Goal: Transaction & Acquisition: Book appointment/travel/reservation

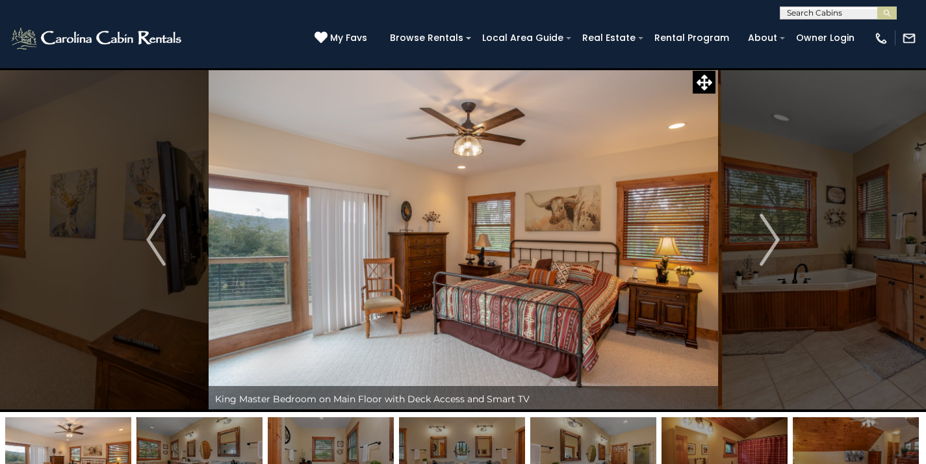
click at [834, 18] on input "text" at bounding box center [837, 15] width 114 height 13
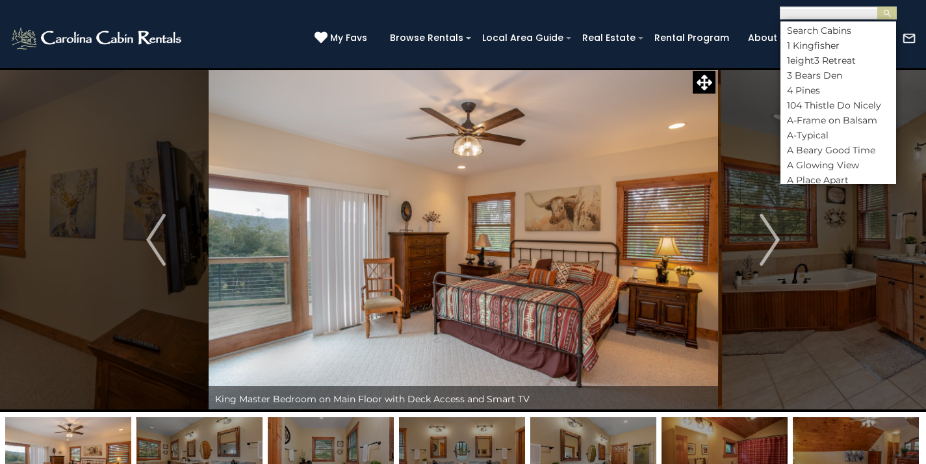
scroll to position [540, 0]
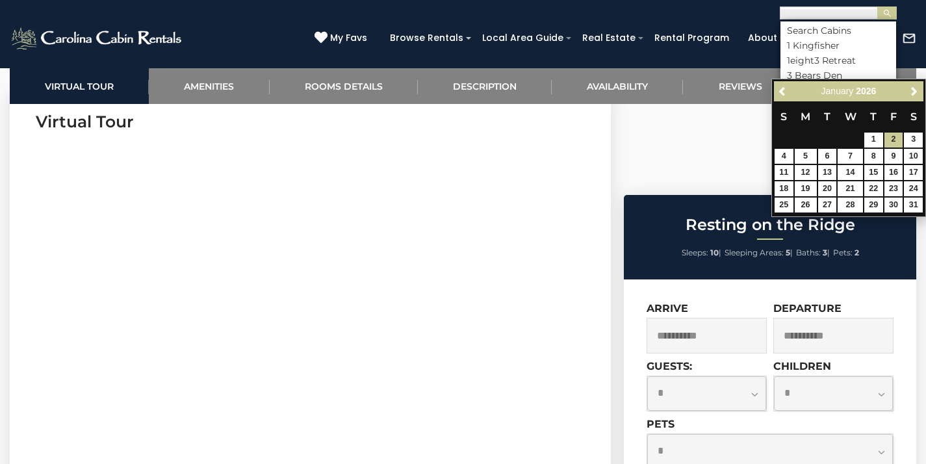
click at [851, 13] on input "text" at bounding box center [837, 15] width 114 height 13
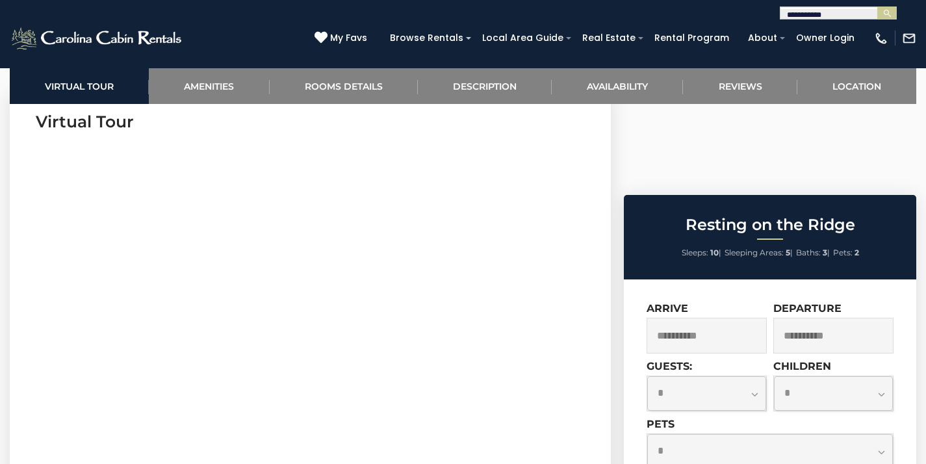
type input "**********"
click at [862, 14] on input "text" at bounding box center [837, 15] width 114 height 13
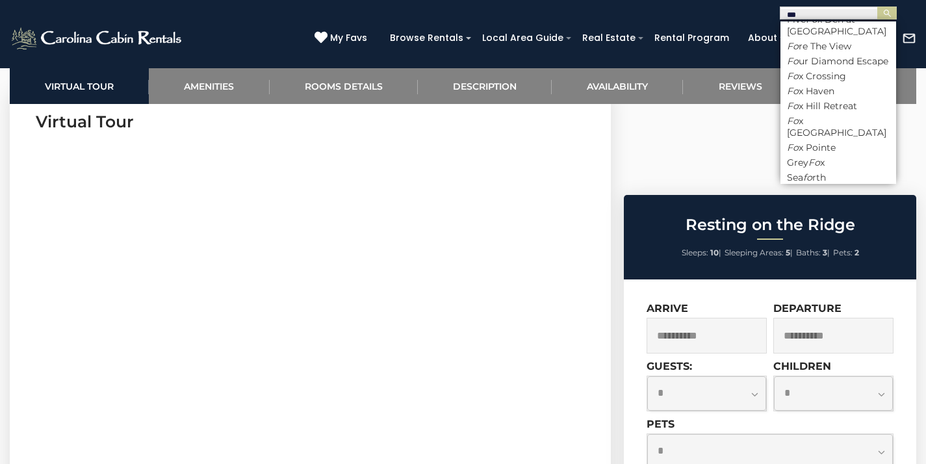
scroll to position [0, 0]
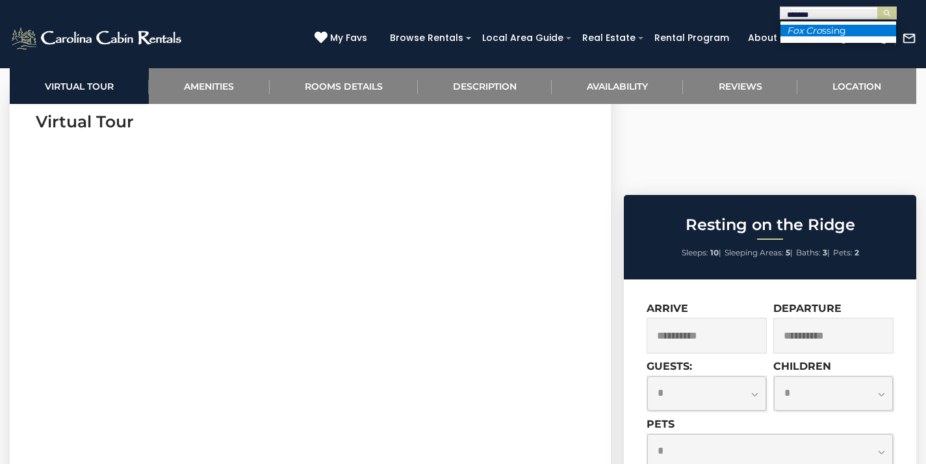
type input "*******"
click at [875, 26] on li "Fox Cro ssing" at bounding box center [838, 31] width 116 height 12
click at [885, 15] on img "submit" at bounding box center [888, 13] width 10 height 10
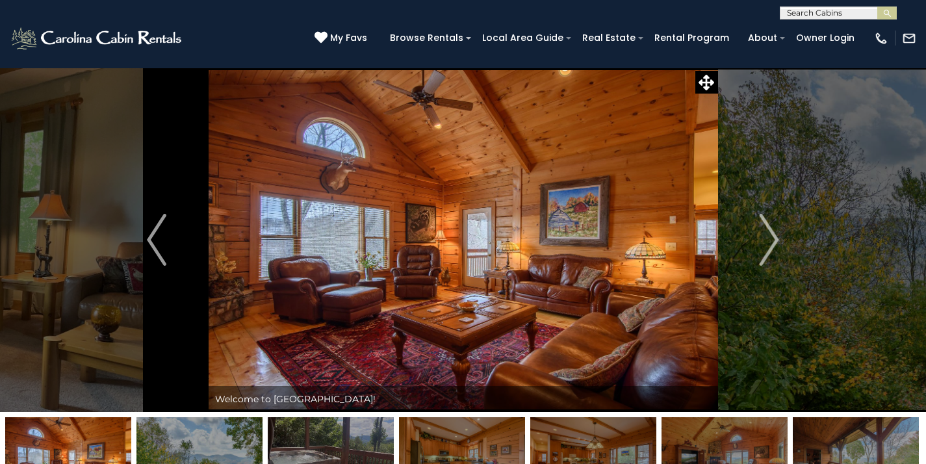
click at [847, 14] on input "text" at bounding box center [837, 15] width 114 height 13
type input "*******"
click at [849, 29] on li "Grey Fo x" at bounding box center [838, 31] width 116 height 12
click at [890, 14] on img "submit" at bounding box center [888, 13] width 10 height 10
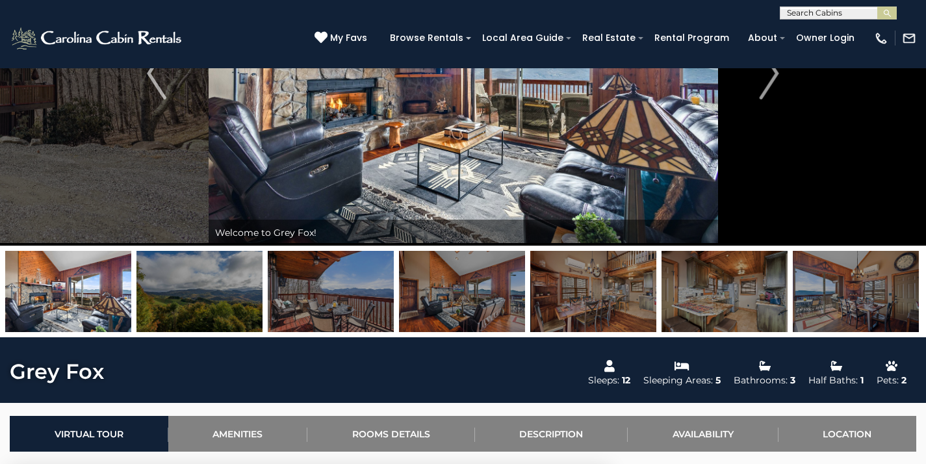
scroll to position [164, 0]
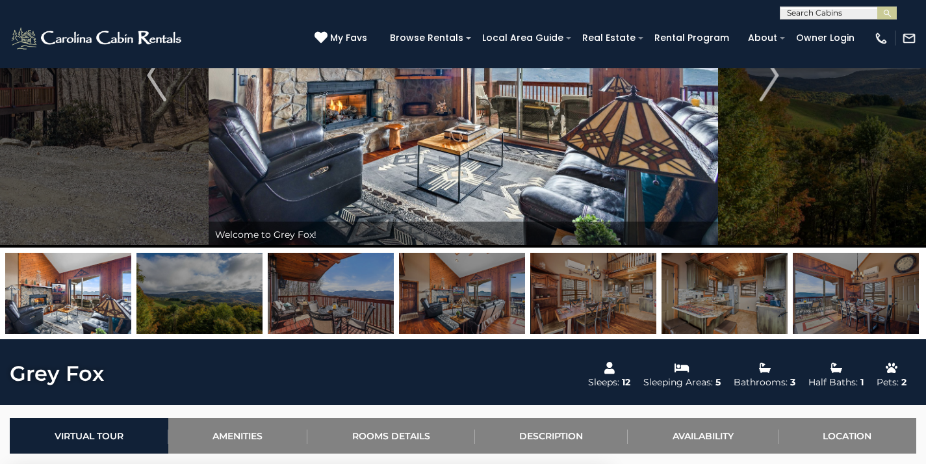
click at [835, 311] on img at bounding box center [856, 293] width 126 height 81
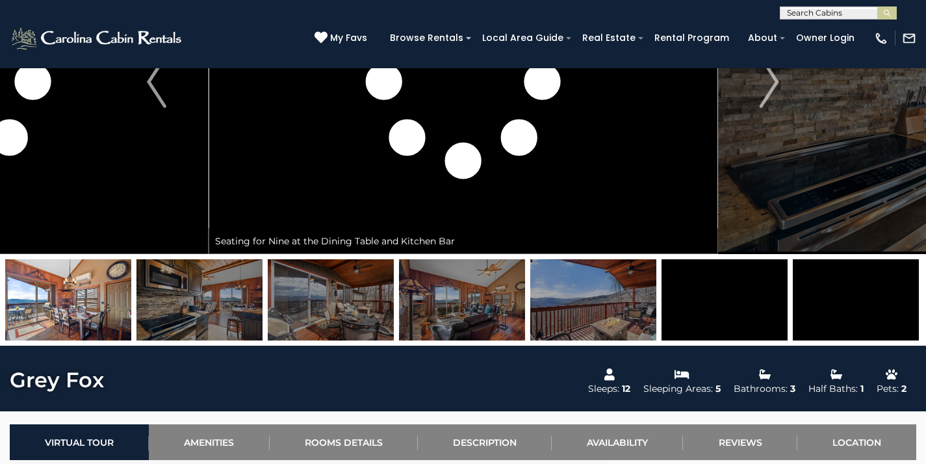
scroll to position [161, 0]
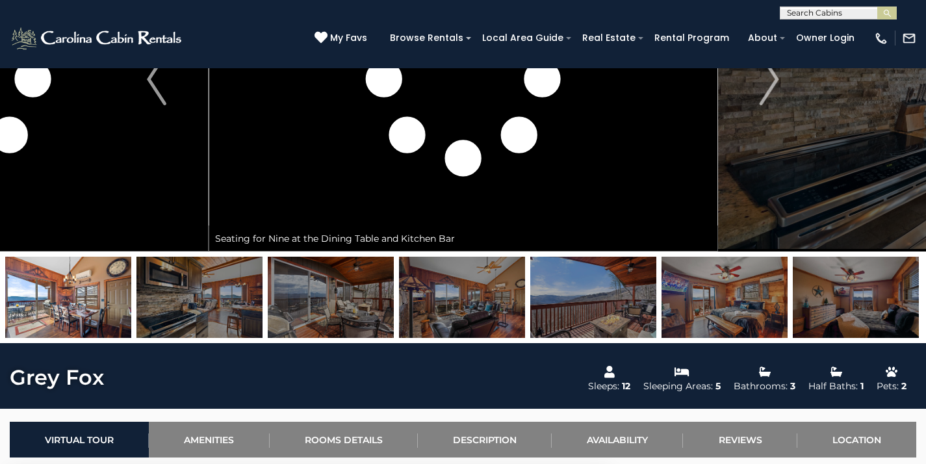
click at [627, 311] on img at bounding box center [593, 297] width 126 height 81
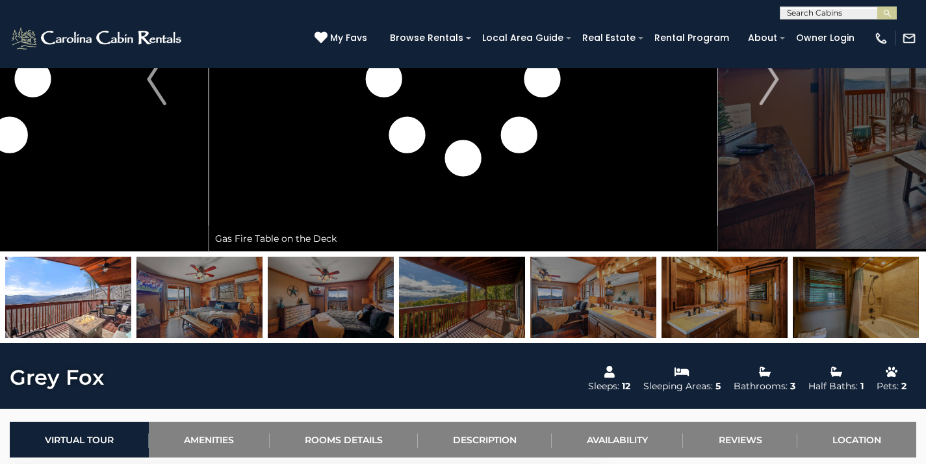
click at [853, 305] on img at bounding box center [856, 297] width 126 height 81
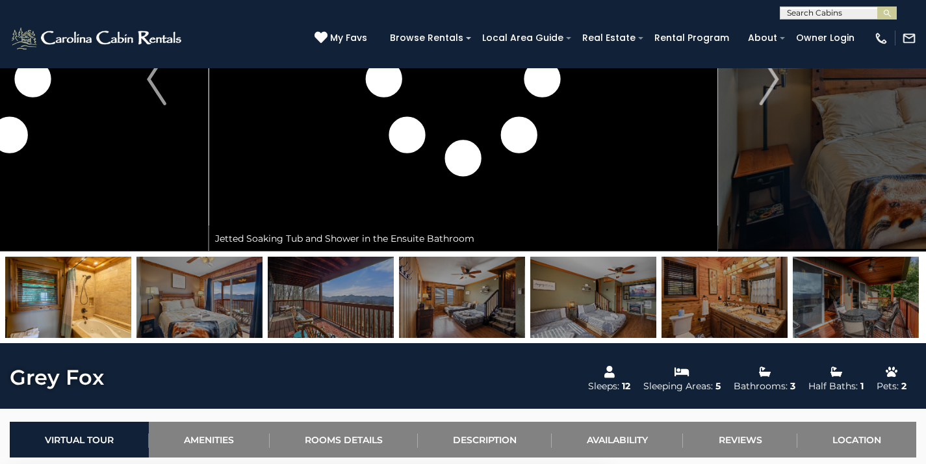
click at [855, 301] on img at bounding box center [856, 297] width 126 height 81
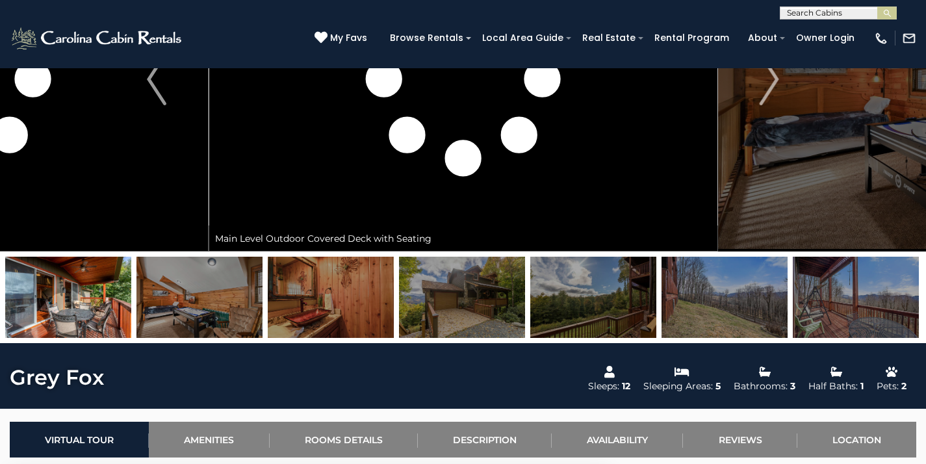
click at [849, 303] on img at bounding box center [856, 297] width 126 height 81
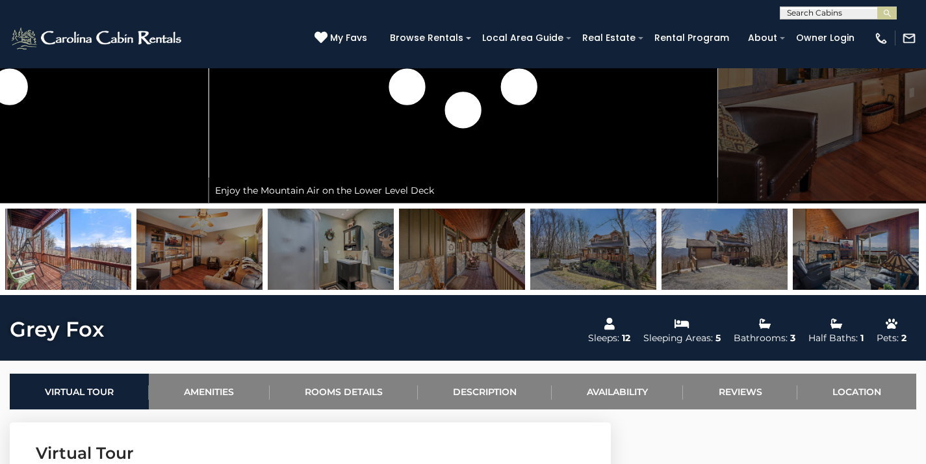
scroll to position [208, 0]
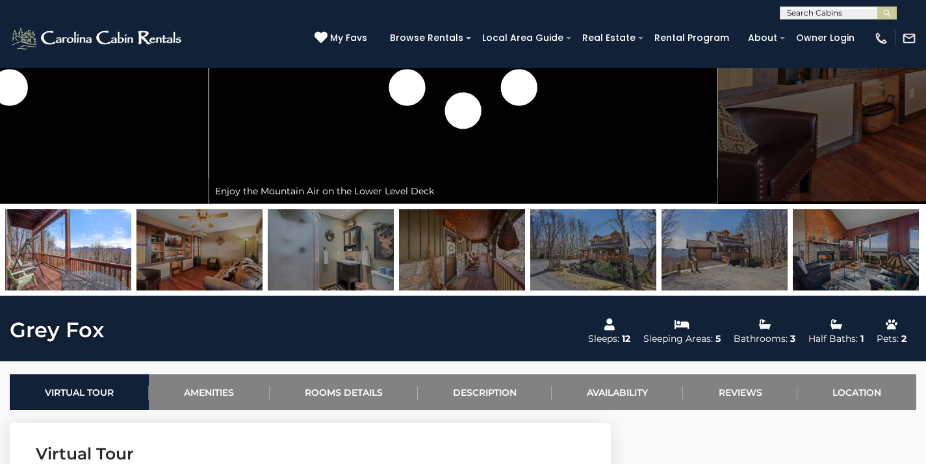
click at [860, 264] on img at bounding box center [856, 249] width 126 height 81
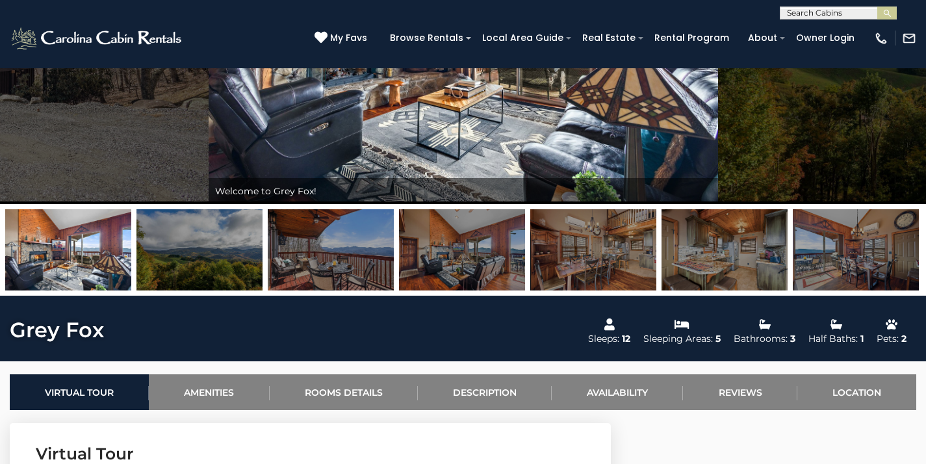
click at [859, 266] on img at bounding box center [856, 249] width 126 height 81
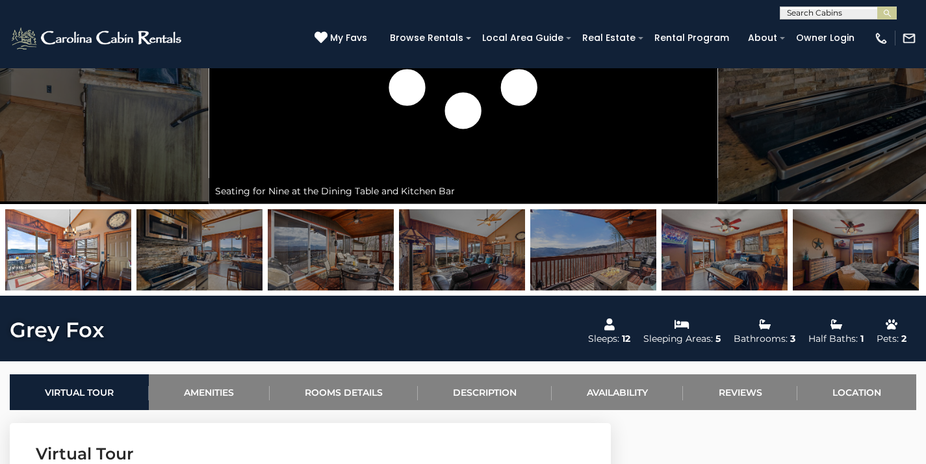
click at [858, 265] on img at bounding box center [856, 249] width 126 height 81
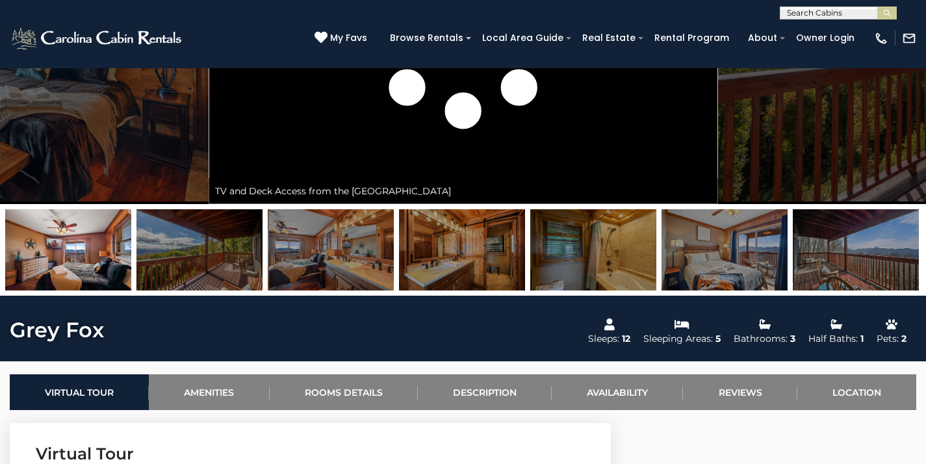
click at [855, 261] on img at bounding box center [856, 249] width 126 height 81
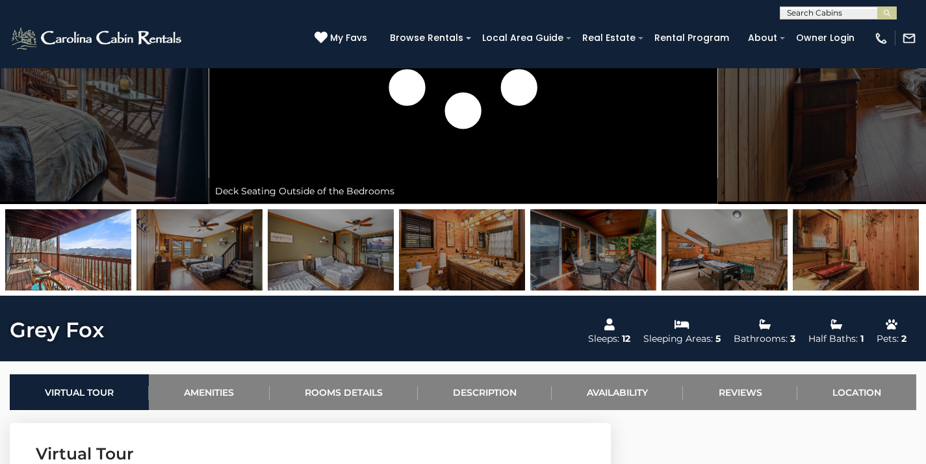
click at [855, 261] on img at bounding box center [856, 249] width 126 height 81
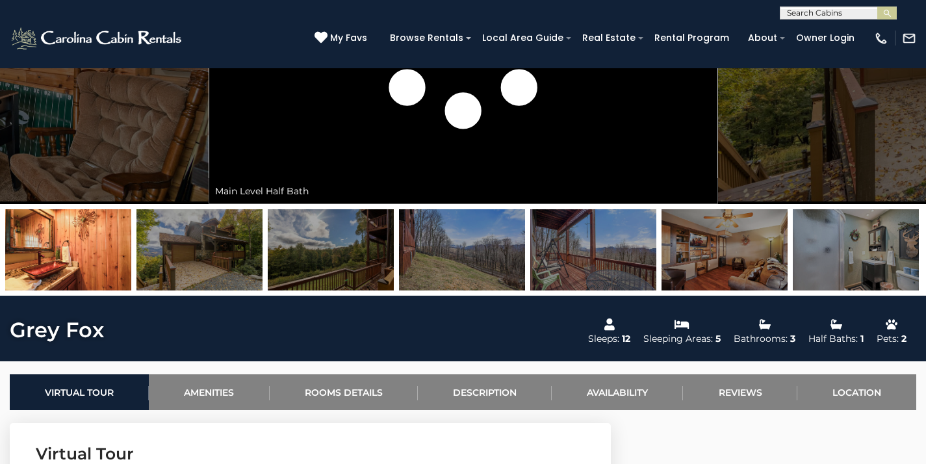
click at [855, 261] on img at bounding box center [856, 249] width 126 height 81
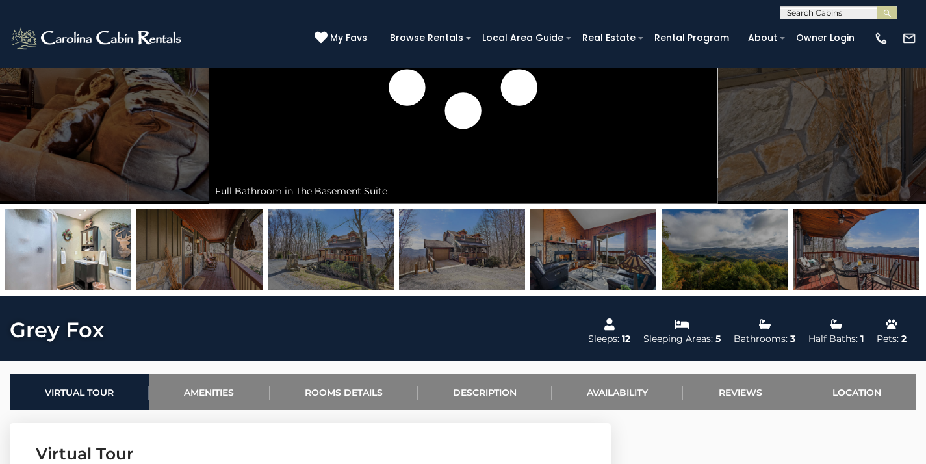
click at [855, 261] on img at bounding box center [856, 249] width 126 height 81
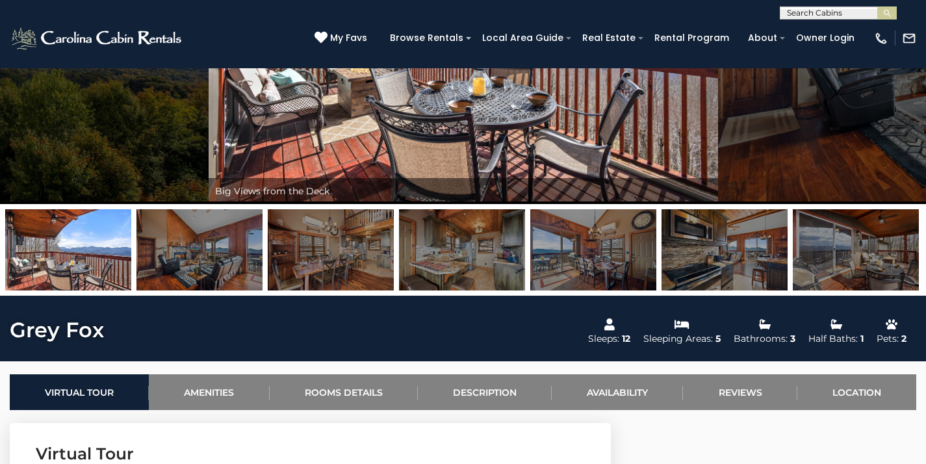
click at [855, 261] on img at bounding box center [856, 249] width 126 height 81
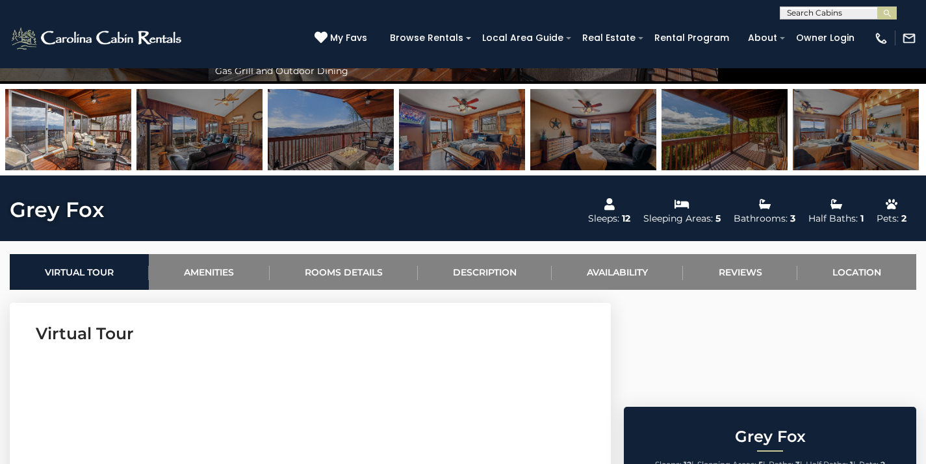
scroll to position [332, 0]
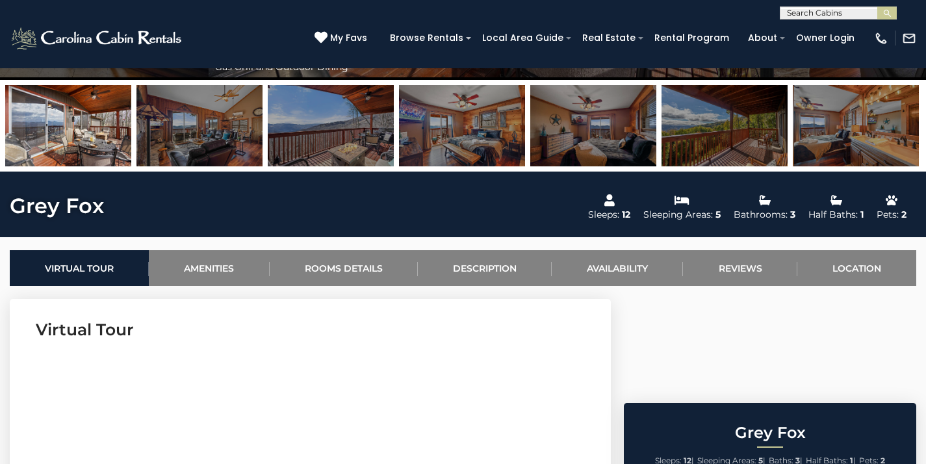
click at [900, 153] on img at bounding box center [856, 125] width 126 height 81
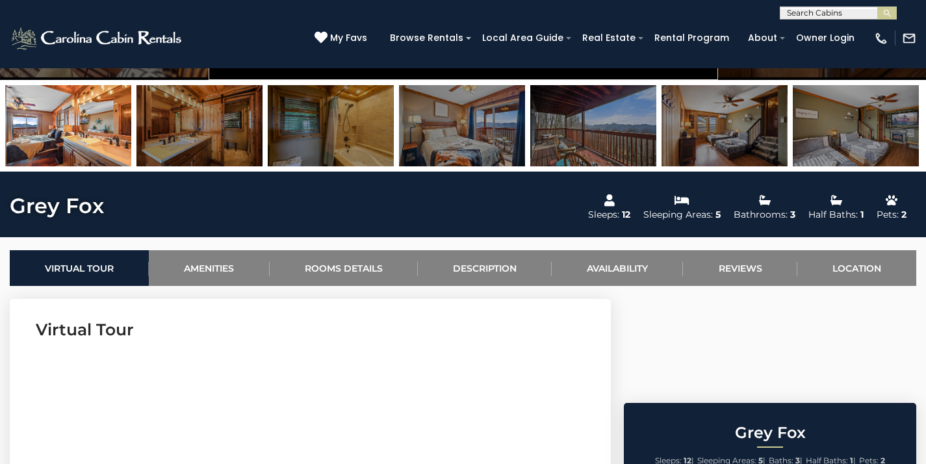
click at [883, 118] on img at bounding box center [856, 125] width 126 height 81
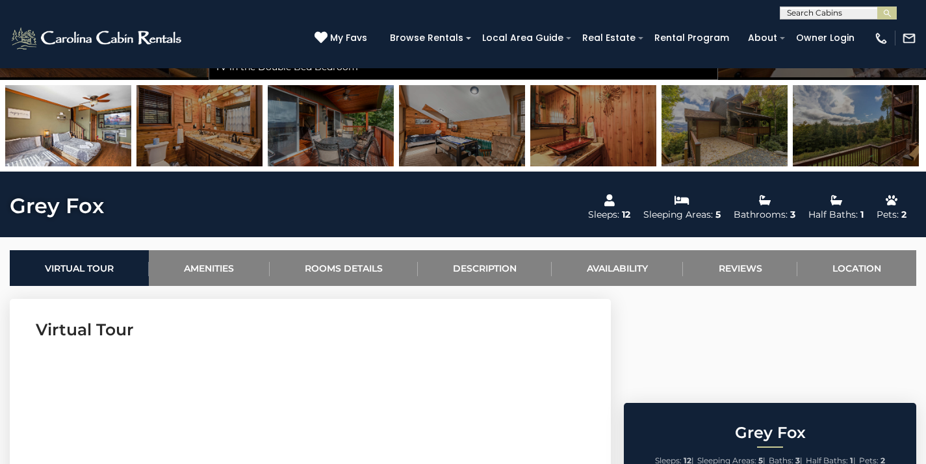
click at [702, 118] on img at bounding box center [725, 125] width 126 height 81
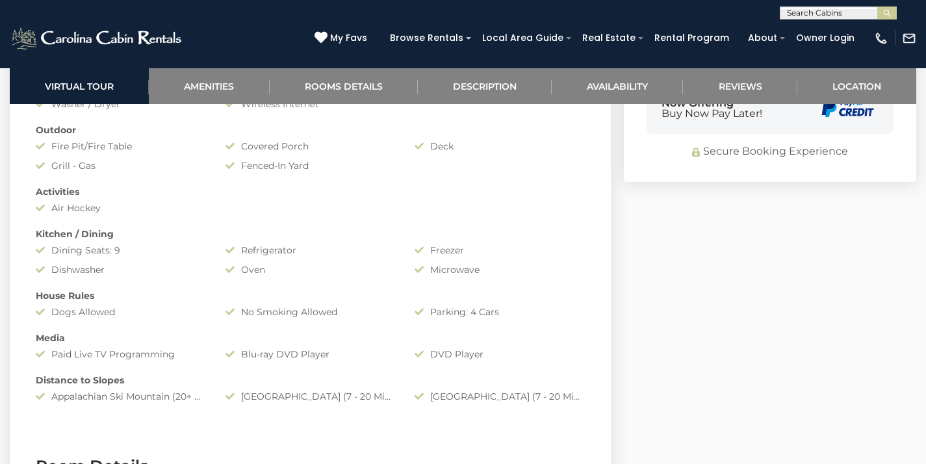
scroll to position [1038, 0]
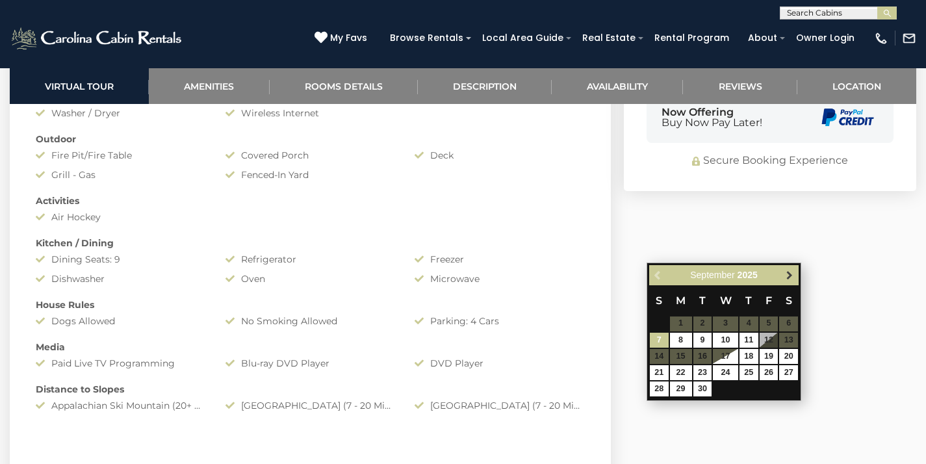
click at [790, 279] on span "Next" at bounding box center [789, 275] width 10 height 10
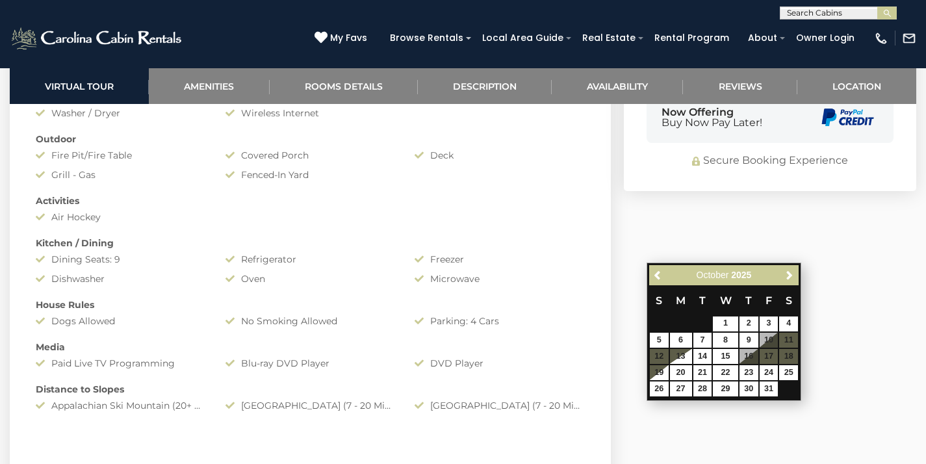
click at [790, 279] on span "Next" at bounding box center [789, 275] width 10 height 10
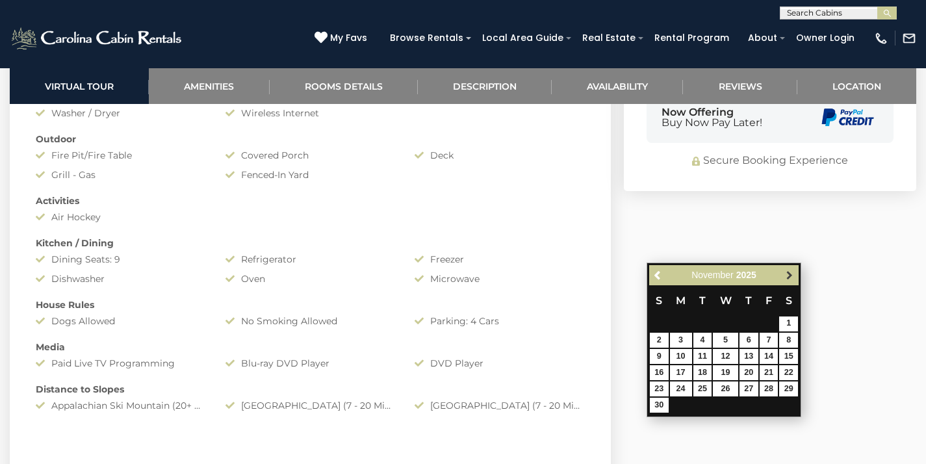
click at [790, 279] on span "Next" at bounding box center [789, 275] width 10 height 10
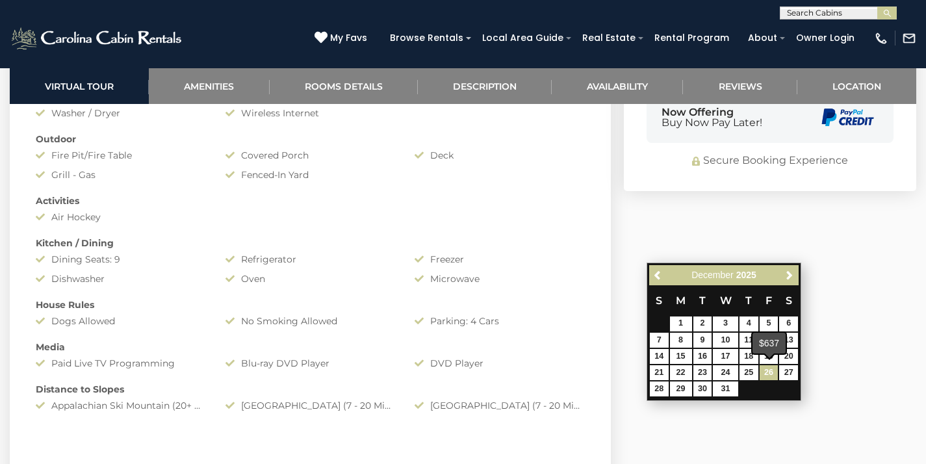
click at [773, 370] on link "26" at bounding box center [769, 372] width 19 height 15
type input "**********"
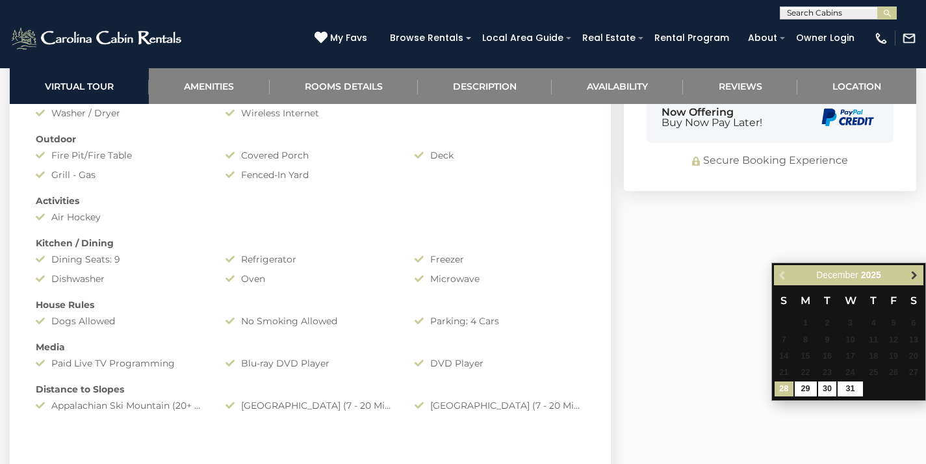
click at [921, 269] on link "Next" at bounding box center [914, 275] width 16 height 16
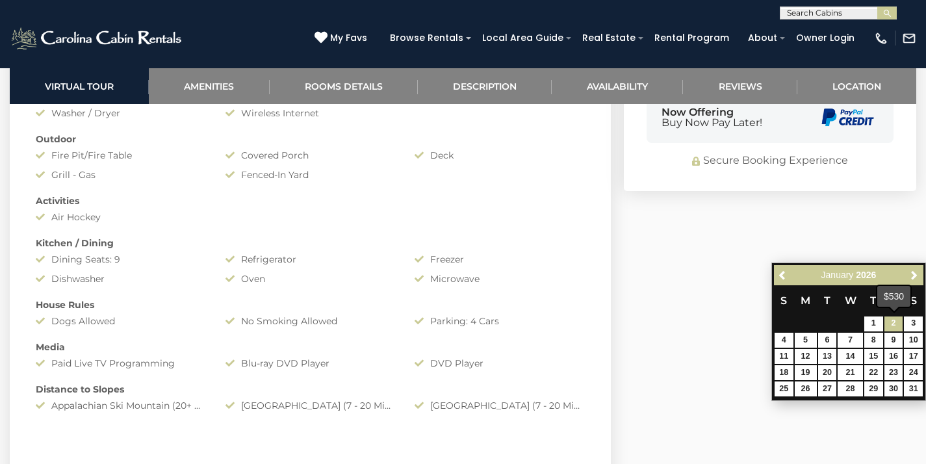
click at [888, 324] on link "2" at bounding box center [893, 323] width 19 height 15
type input "**********"
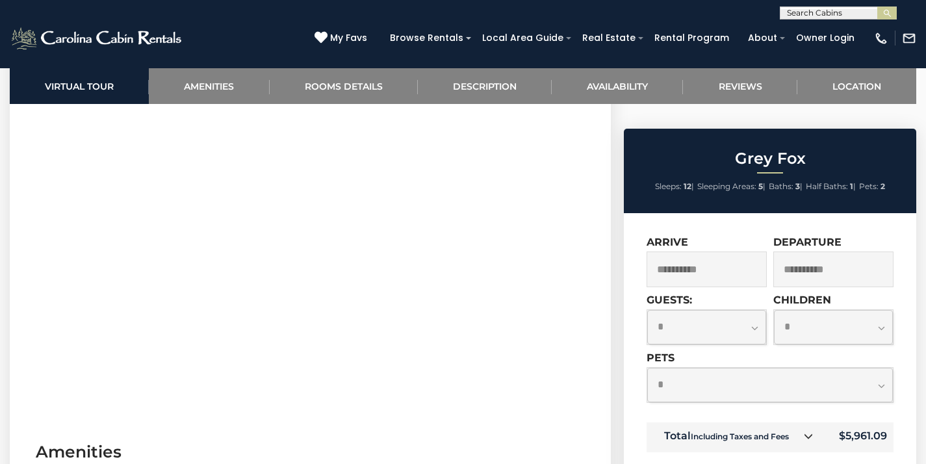
scroll to position [624, 0]
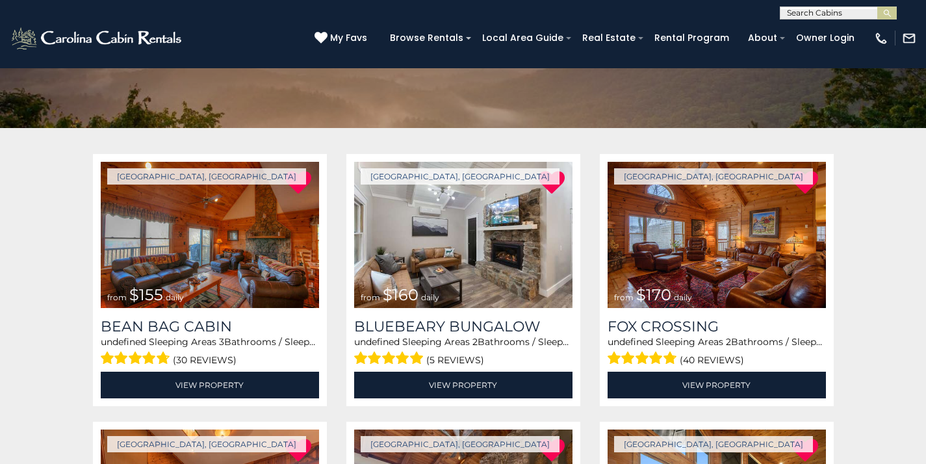
scroll to position [192, 0]
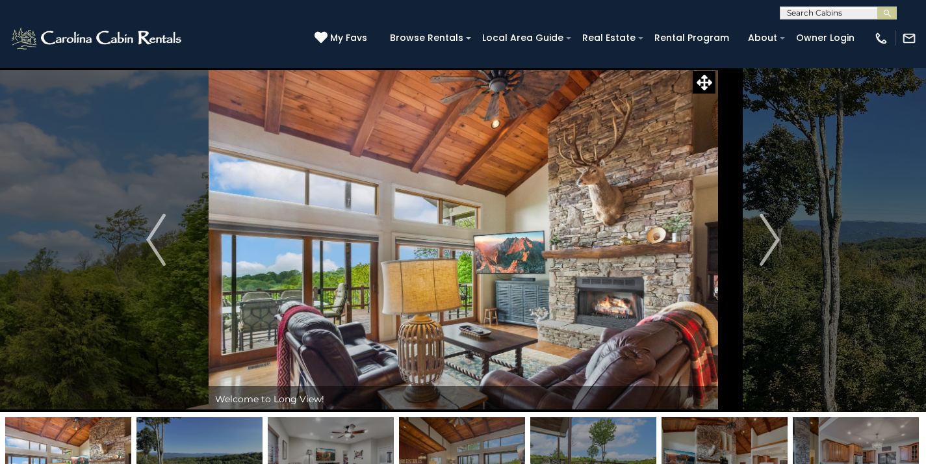
click at [796, 12] on input "text" at bounding box center [837, 15] width 114 height 13
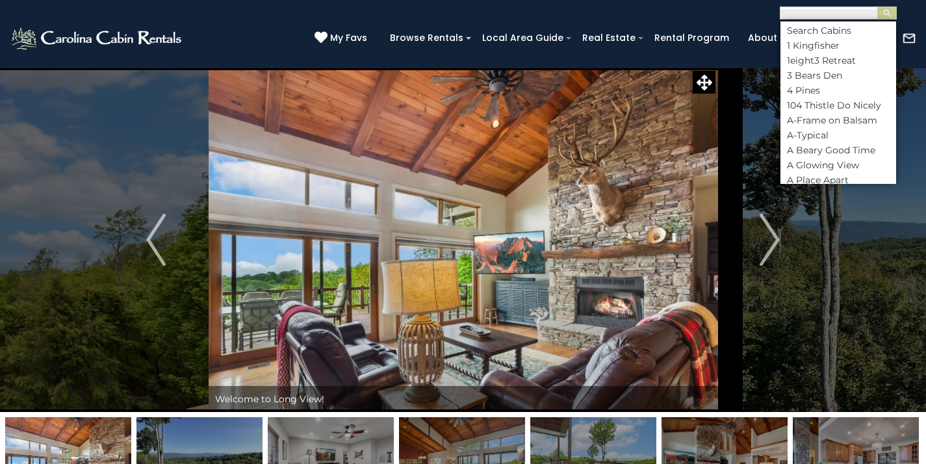
click at [97, 40] on img at bounding box center [97, 38] width 175 height 26
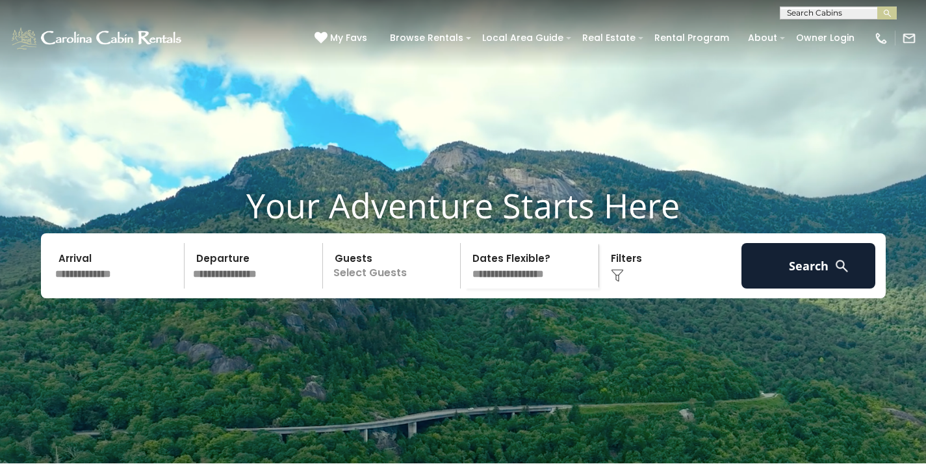
click at [109, 289] on input "text" at bounding box center [118, 265] width 135 height 45
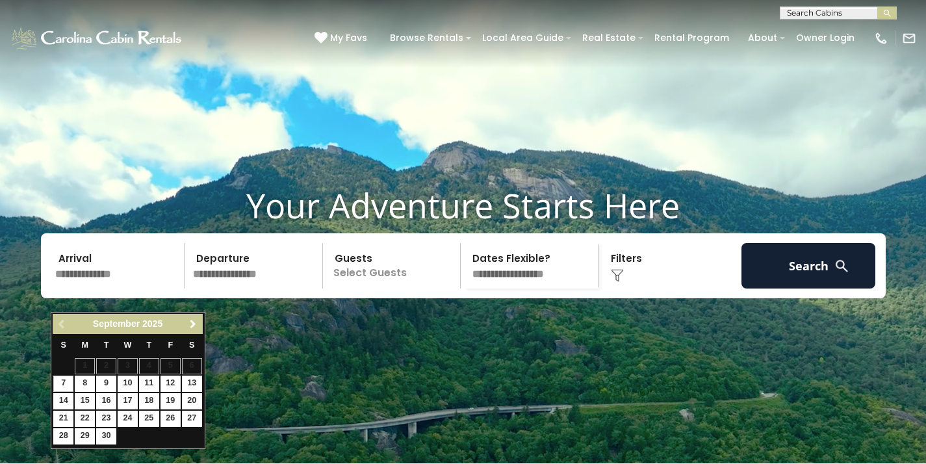
click at [192, 330] on link "Next" at bounding box center [193, 324] width 16 height 16
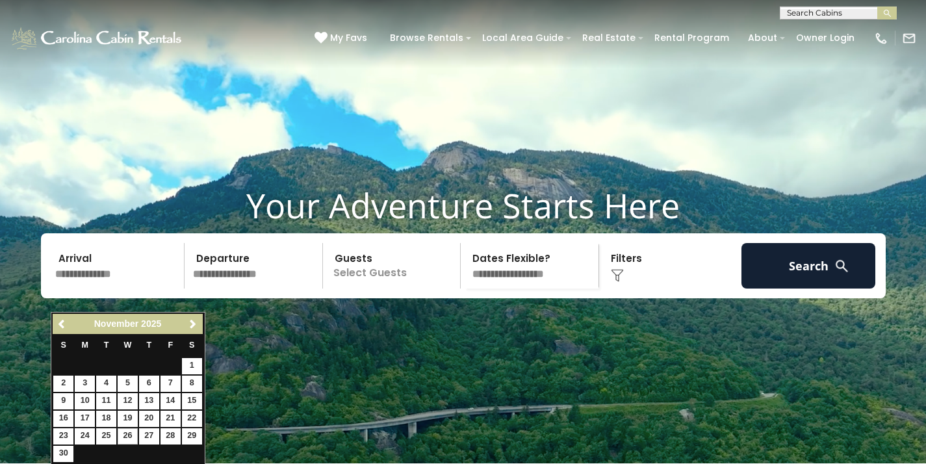
click at [130, 431] on link "26" at bounding box center [128, 436] width 20 height 16
type input "********"
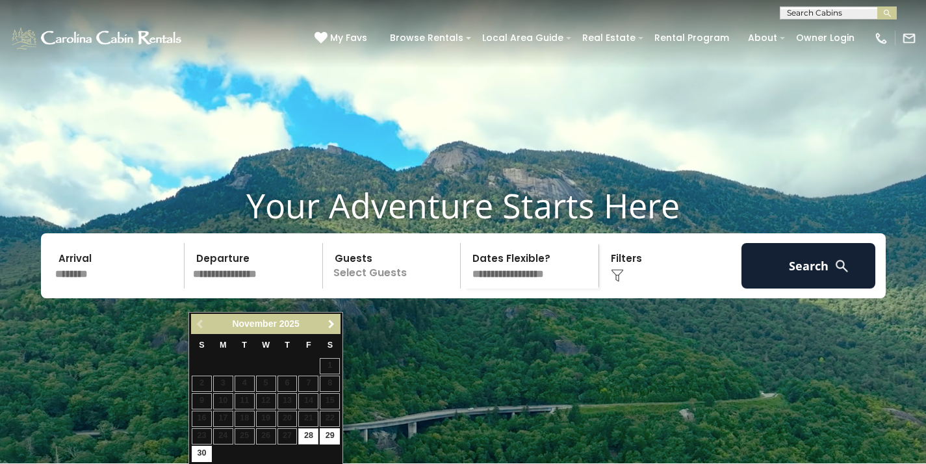
click at [333, 324] on span "Next" at bounding box center [331, 324] width 10 height 10
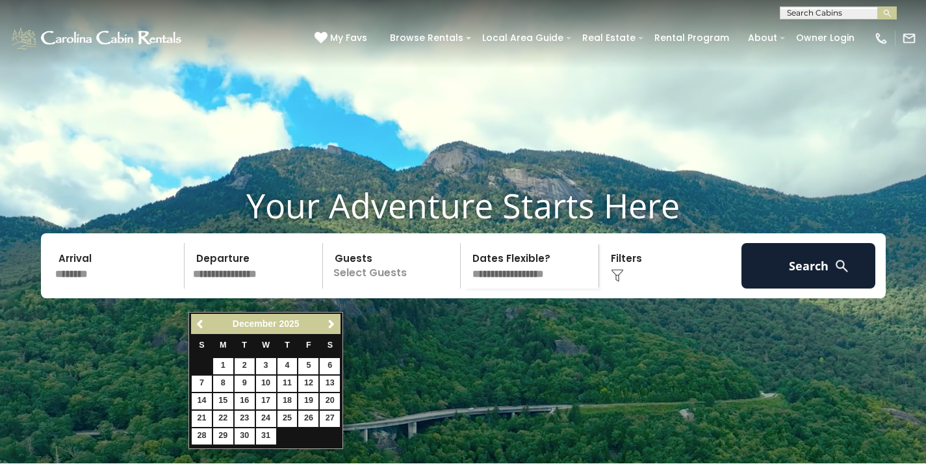
click at [235, 366] on link "2" at bounding box center [245, 366] width 20 height 16
type input "*******"
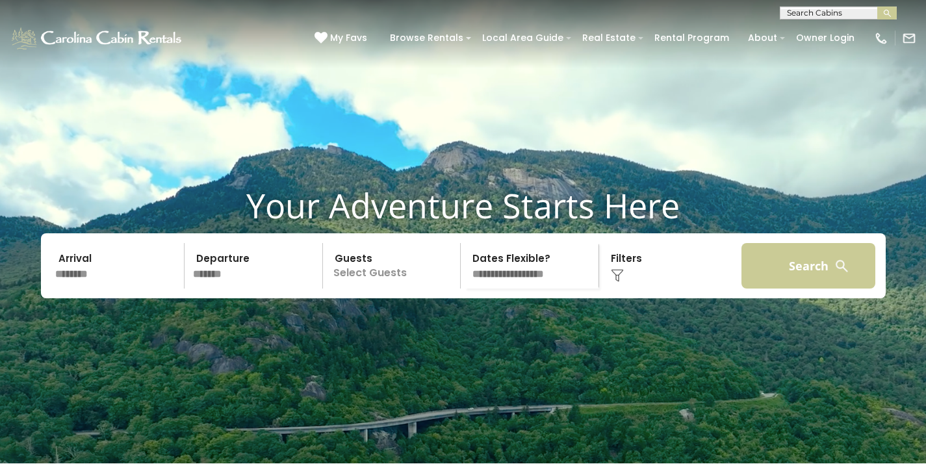
click at [832, 285] on button "Search" at bounding box center [808, 265] width 135 height 45
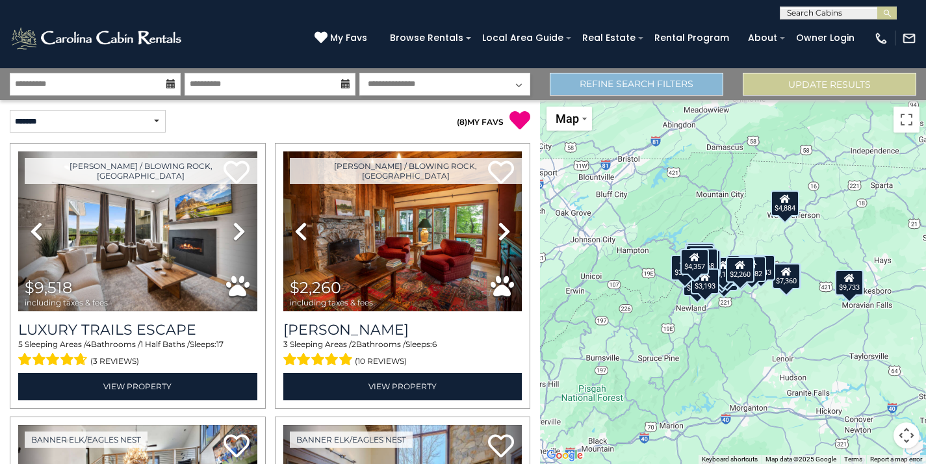
click at [610, 89] on link "Refine Search Filters" at bounding box center [637, 84] width 174 height 23
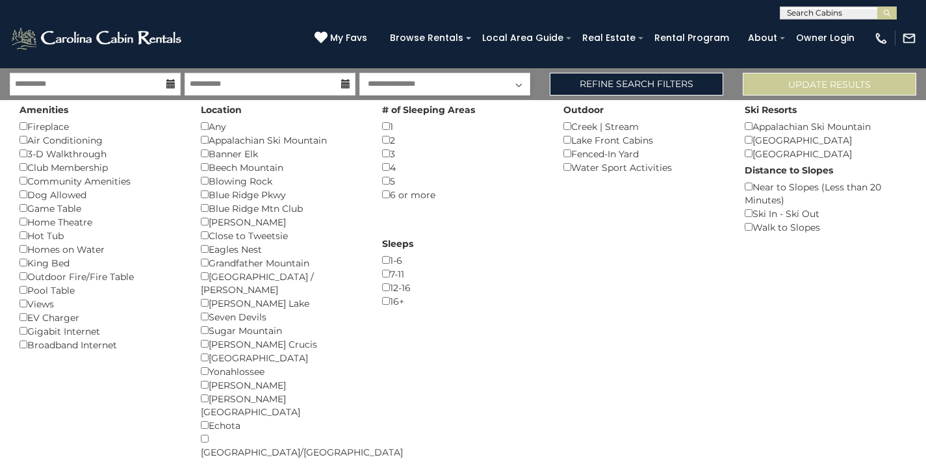
click at [219, 167] on div "Beech Mountain ()" at bounding box center [282, 168] width 162 height 14
click at [209, 168] on div "Beech Mountain ()" at bounding box center [282, 168] width 162 height 14
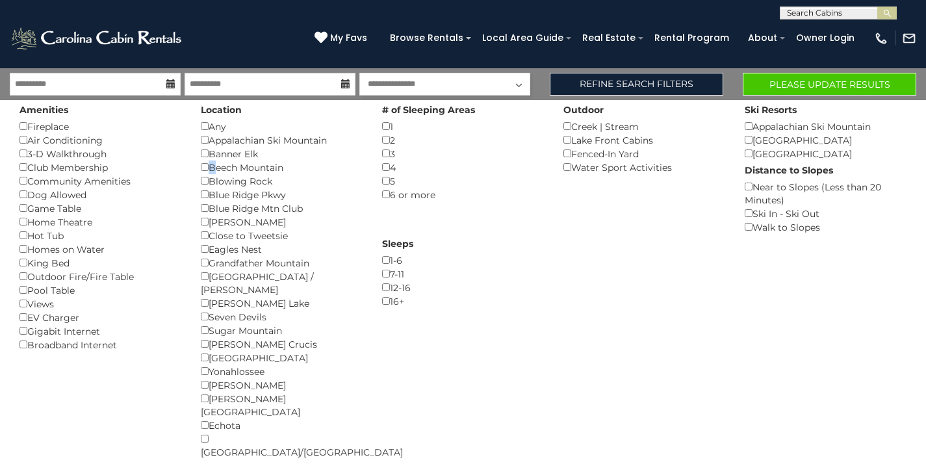
click at [796, 86] on button "Please Update Results" at bounding box center [830, 84] width 174 height 23
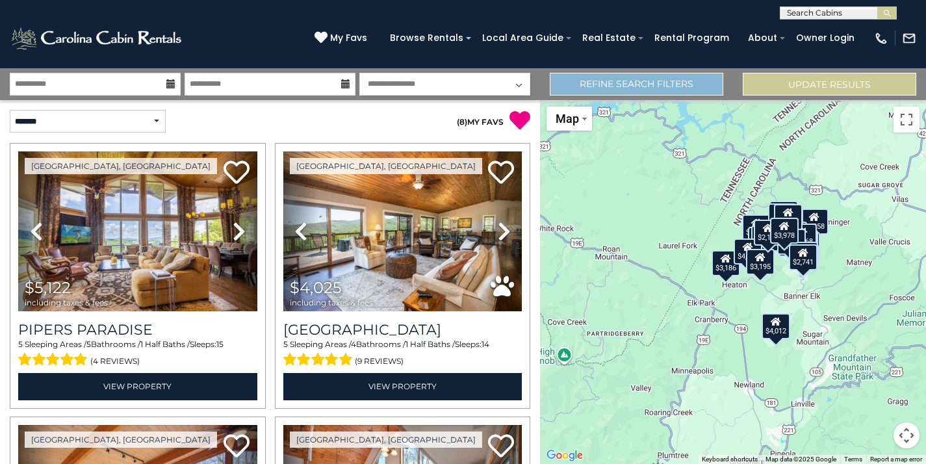
click at [688, 86] on link "Refine Search Filters" at bounding box center [637, 84] width 174 height 23
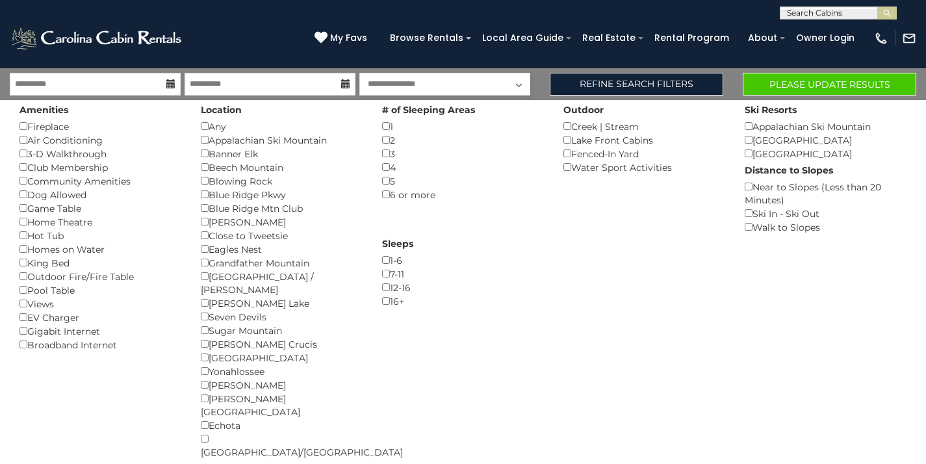
click at [787, 89] on button "Please Update Results" at bounding box center [830, 84] width 174 height 23
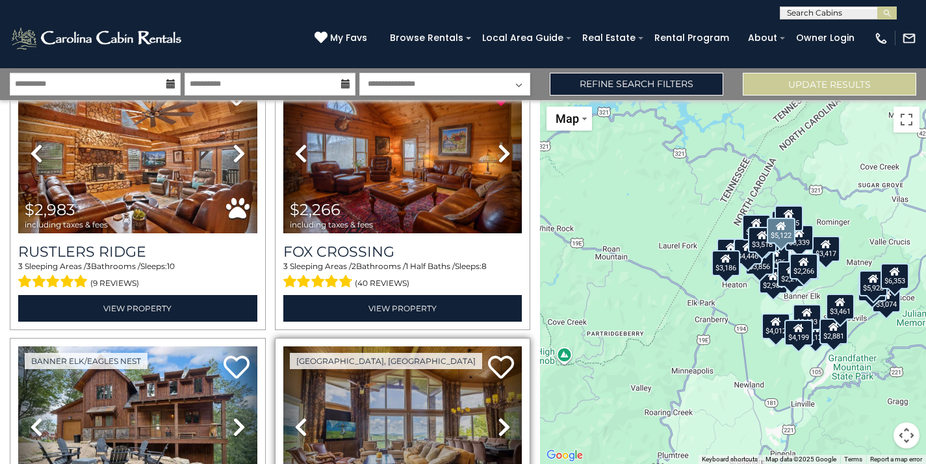
scroll to position [1443, 0]
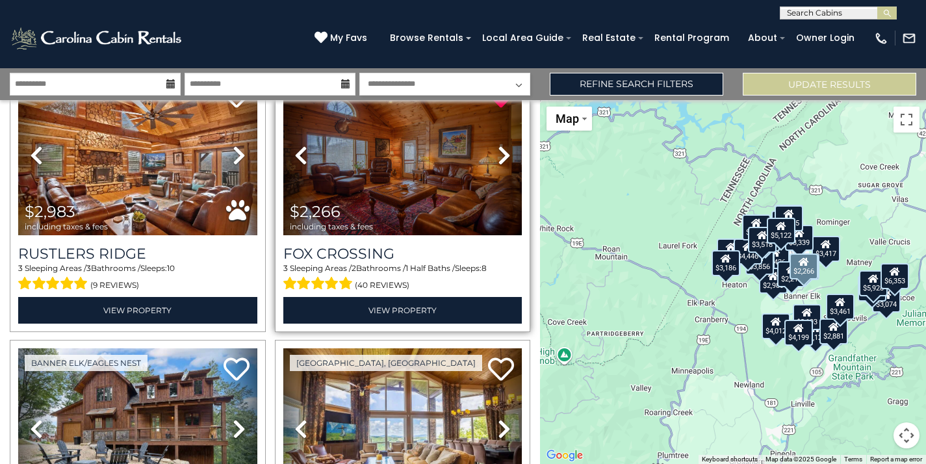
click at [444, 218] on img at bounding box center [402, 155] width 239 height 160
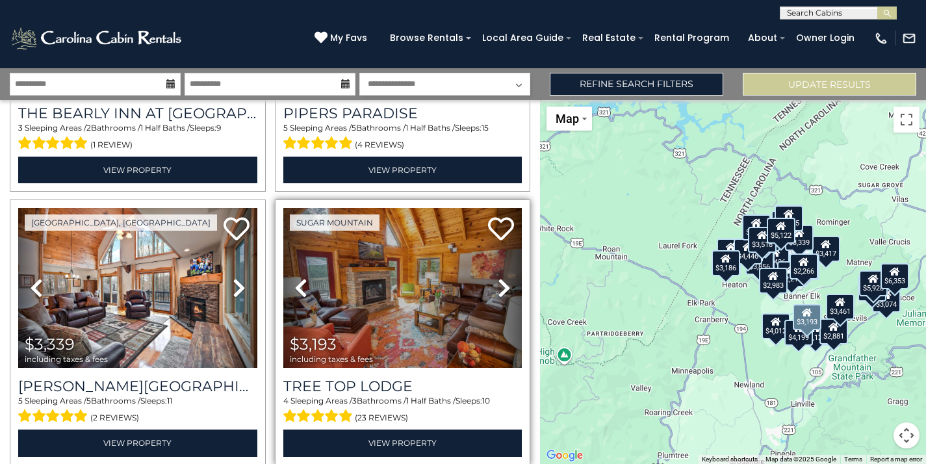
scroll to position [1856, 0]
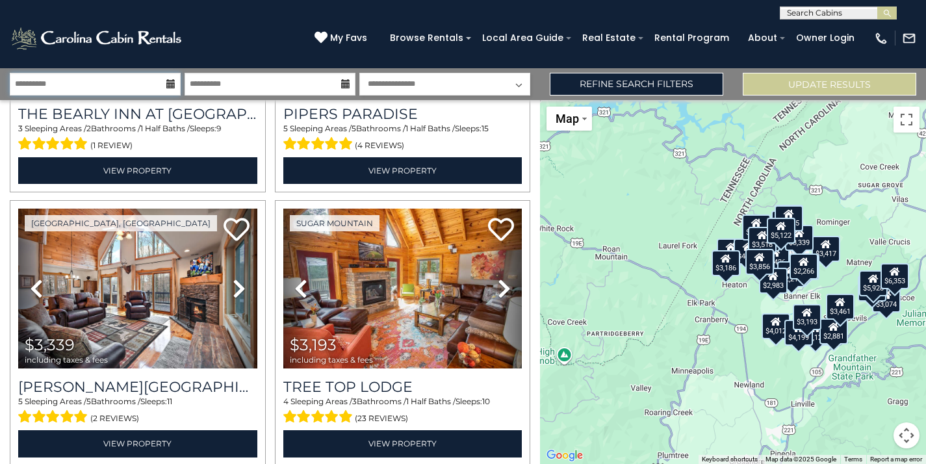
click at [135, 90] on input "**********" at bounding box center [95, 84] width 171 height 23
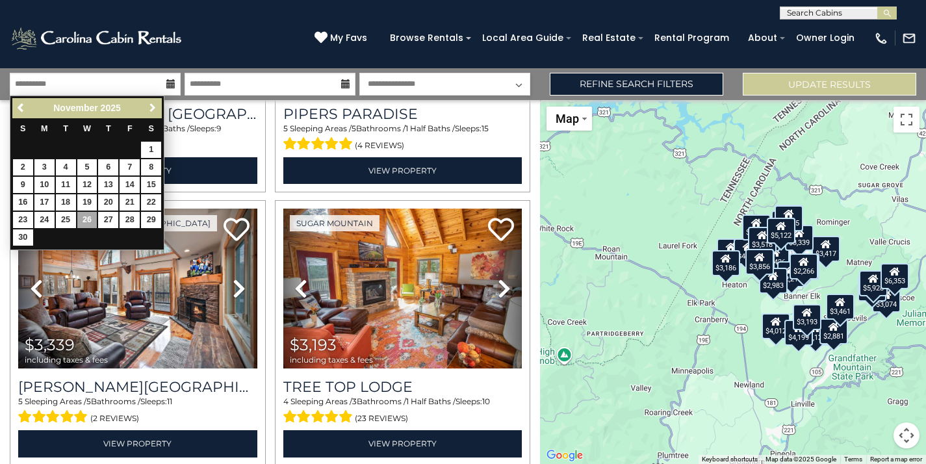
click at [151, 105] on span "Next" at bounding box center [153, 108] width 10 height 10
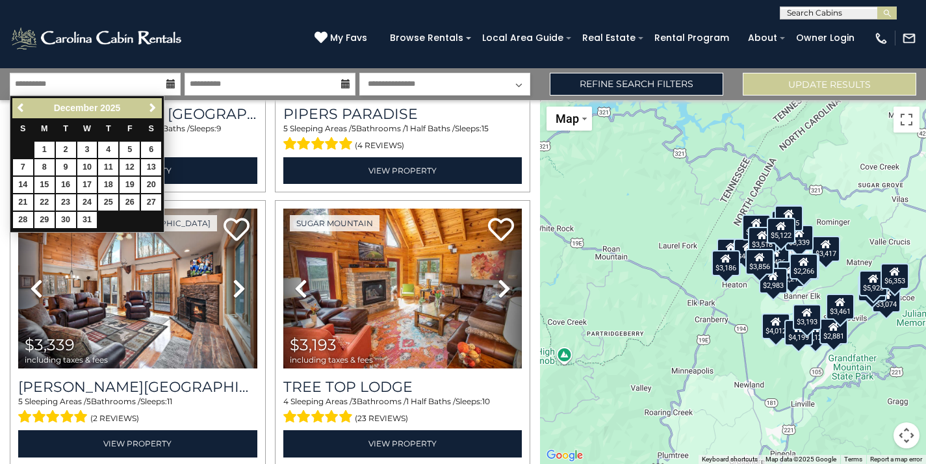
click at [125, 200] on link "26" at bounding box center [130, 202] width 20 height 16
type input "********"
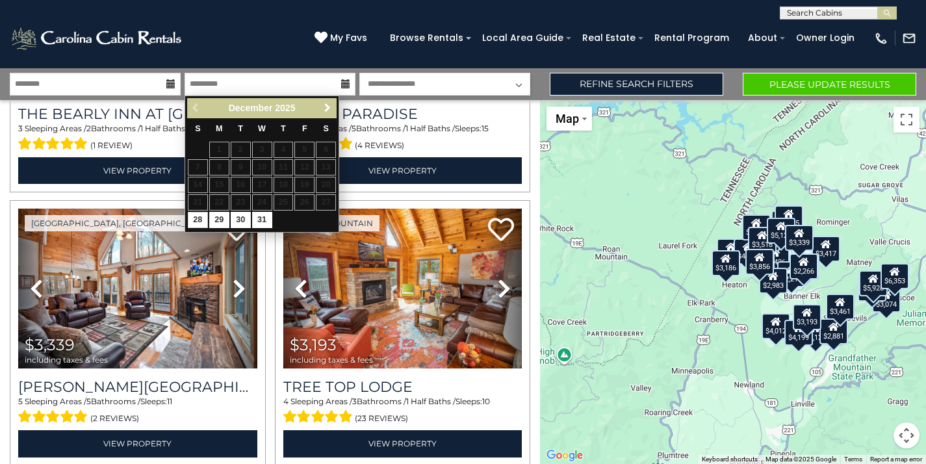
click at [331, 107] on span "Next" at bounding box center [327, 108] width 10 height 10
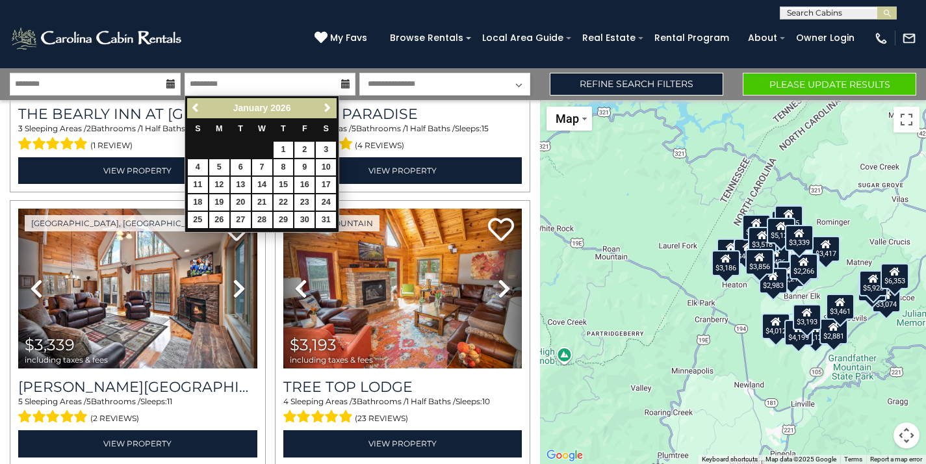
click at [302, 151] on link "2" at bounding box center [304, 150] width 20 height 16
type input "******"
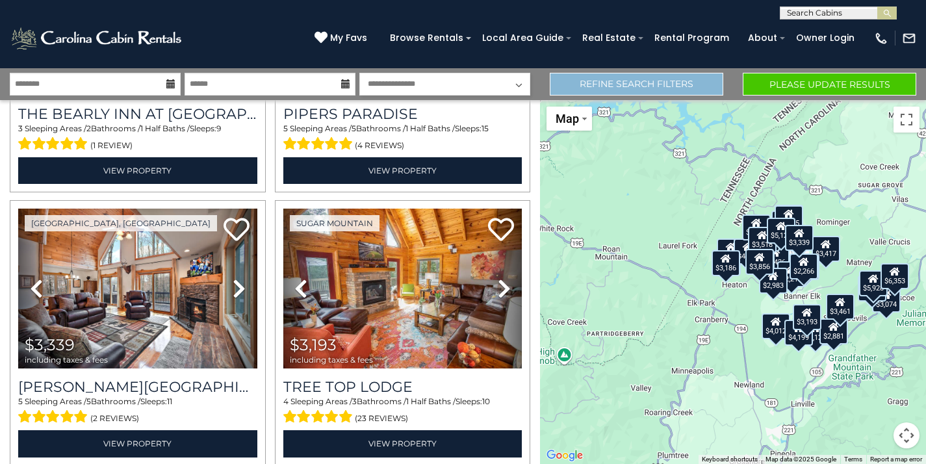
click at [628, 85] on link "Refine Search Filters" at bounding box center [637, 84] width 174 height 23
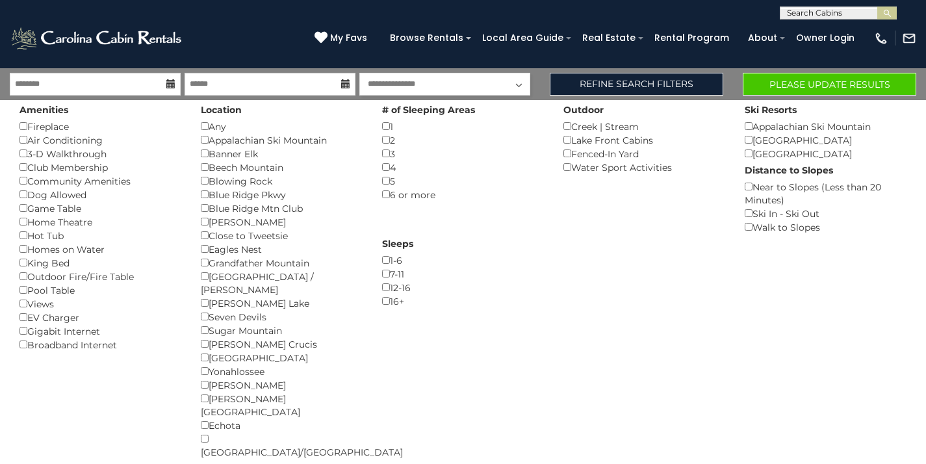
click at [802, 84] on button "Please Update Results" at bounding box center [830, 84] width 174 height 23
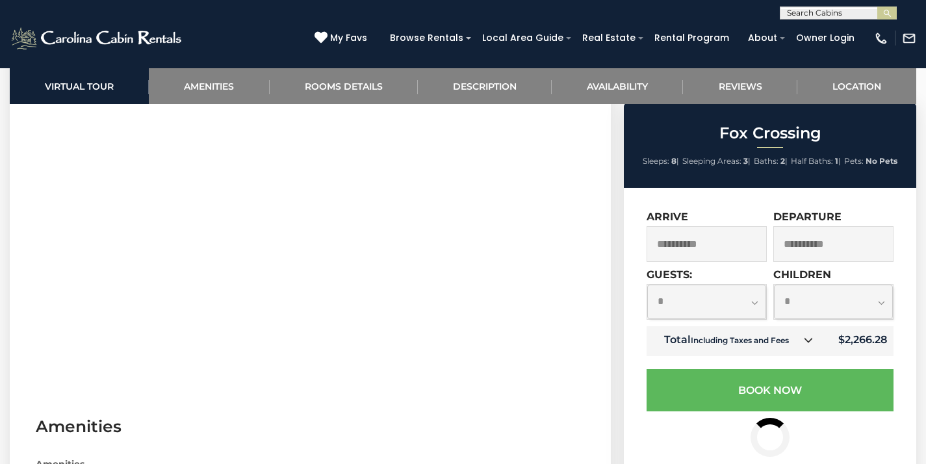
scroll to position [627, 0]
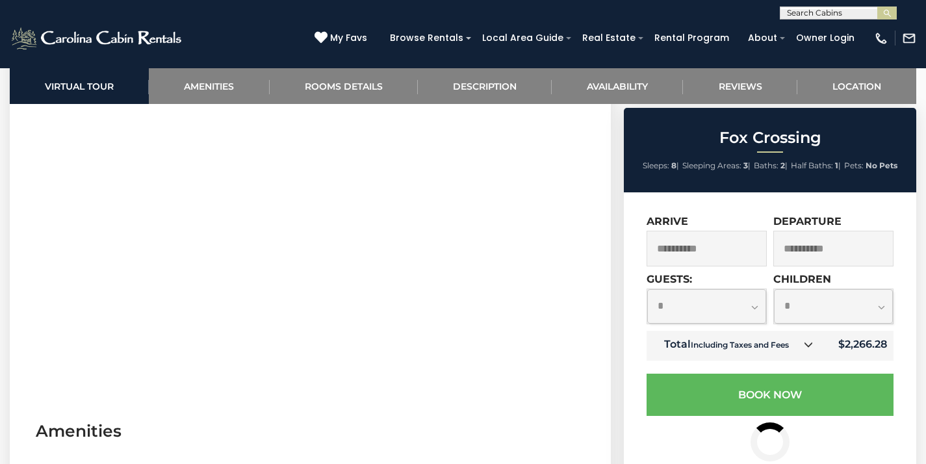
click at [729, 246] on input "**********" at bounding box center [707, 249] width 120 height 36
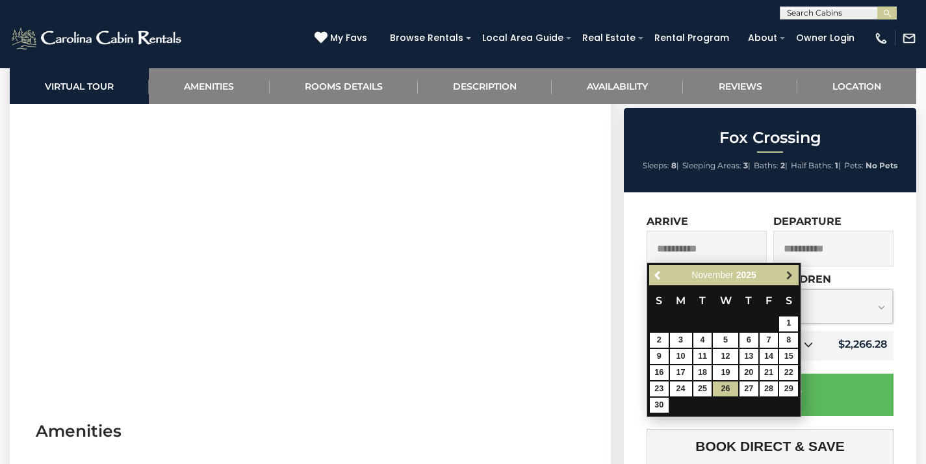
click at [790, 279] on span "Next" at bounding box center [789, 275] width 10 height 10
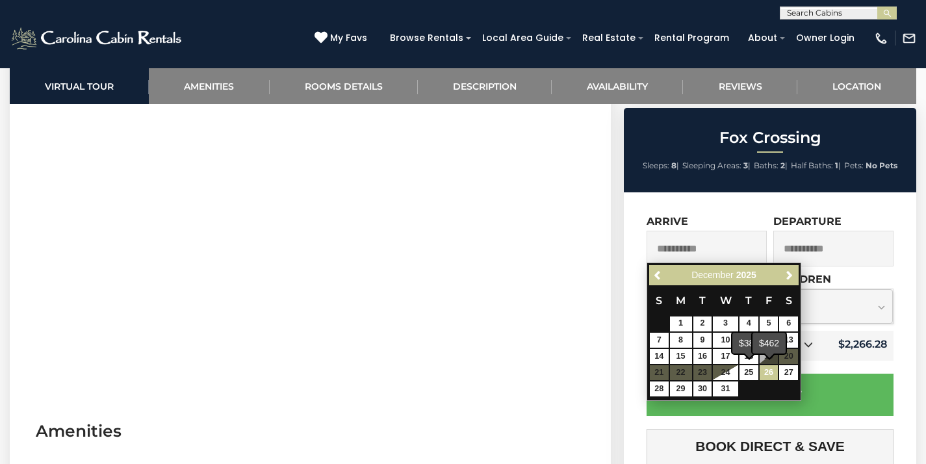
click at [773, 374] on link "26" at bounding box center [769, 372] width 19 height 15
type input "**********"
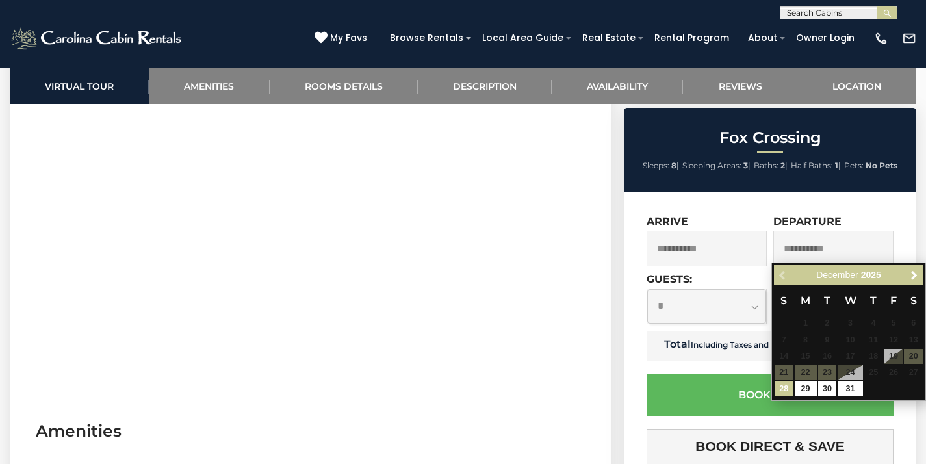
click at [895, 278] on div "[DATE]" at bounding box center [849, 275] width 108 height 16
click at [909, 277] on span "Next" at bounding box center [914, 275] width 10 height 10
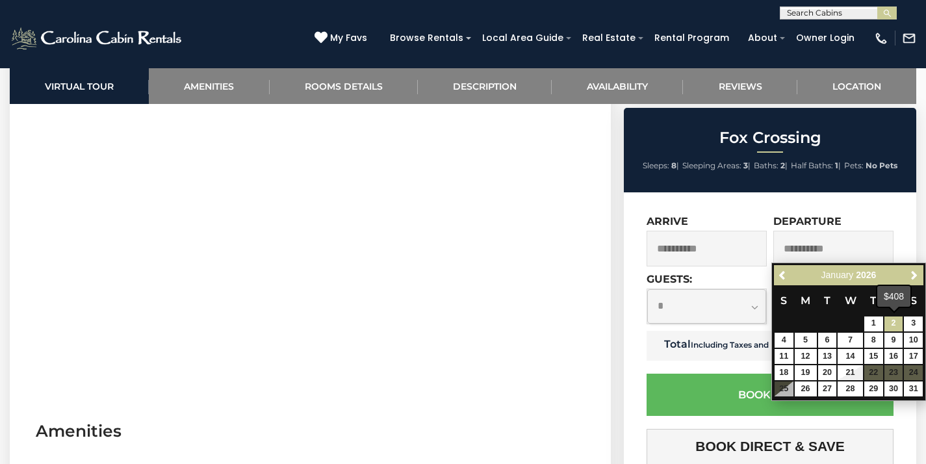
click at [888, 324] on link "2" at bounding box center [893, 323] width 19 height 15
type input "**********"
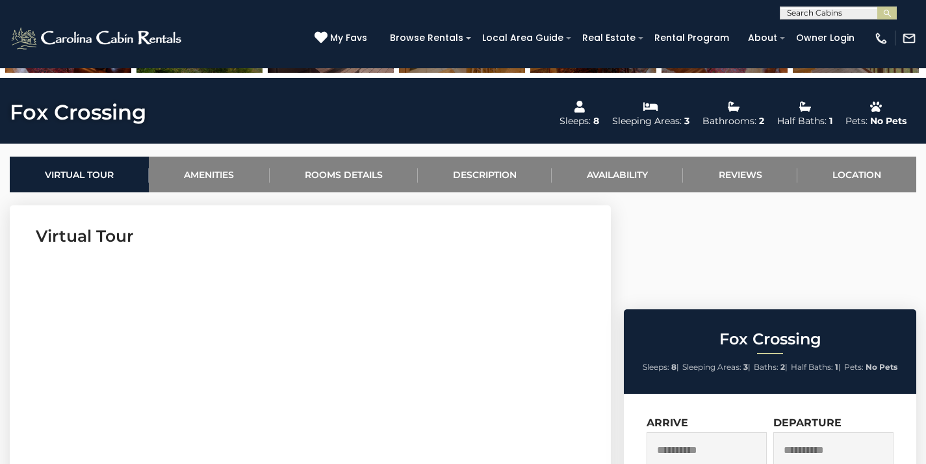
scroll to position [422, 0]
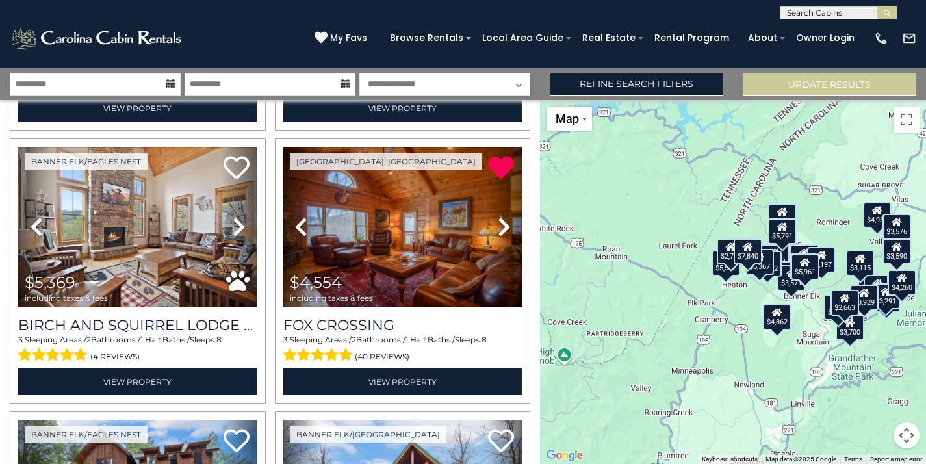
scroll to position [276, 0]
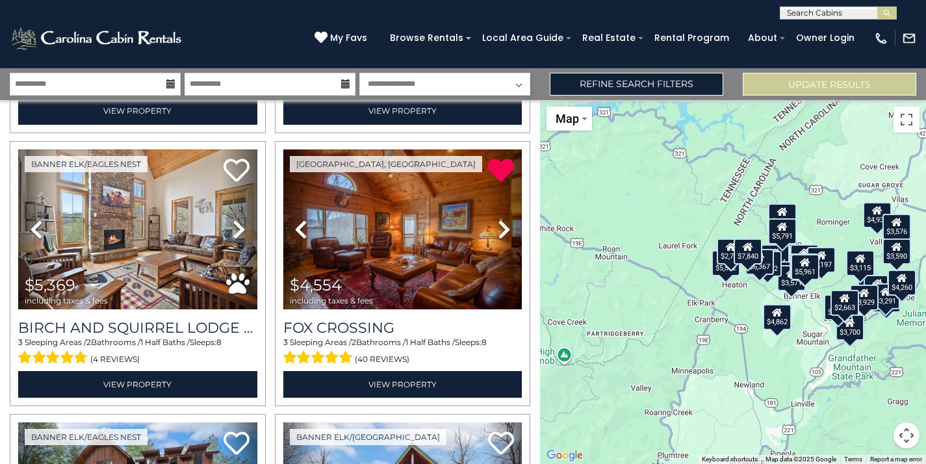
click at [169, 86] on icon at bounding box center [170, 83] width 9 height 9
click at [95, 89] on input "**********" at bounding box center [95, 84] width 171 height 23
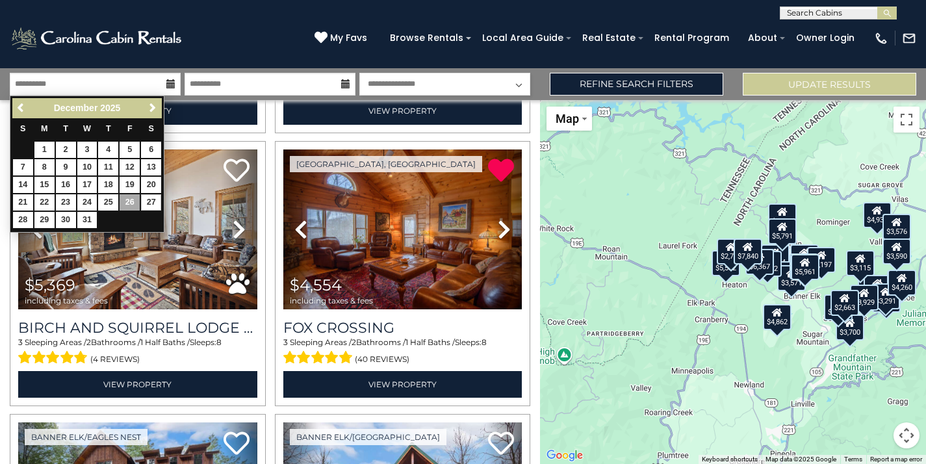
click at [154, 198] on link "27" at bounding box center [151, 202] width 20 height 16
type input "********"
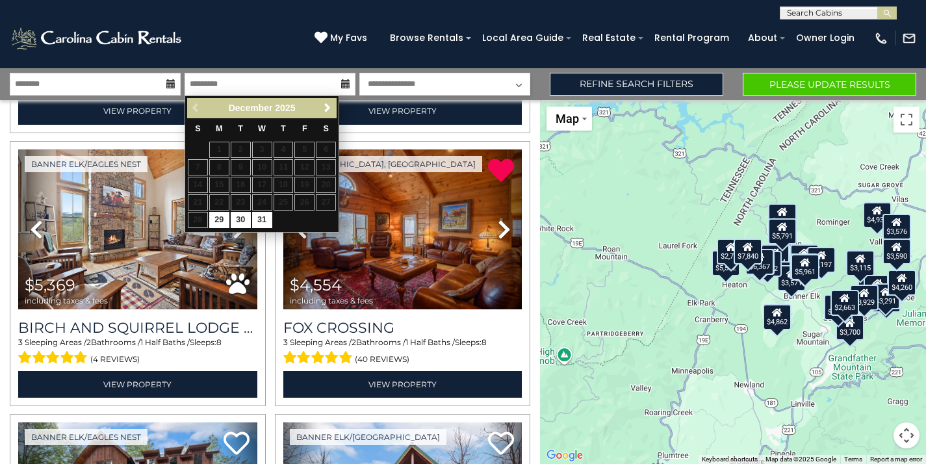
click at [349, 81] on icon at bounding box center [345, 83] width 9 height 9
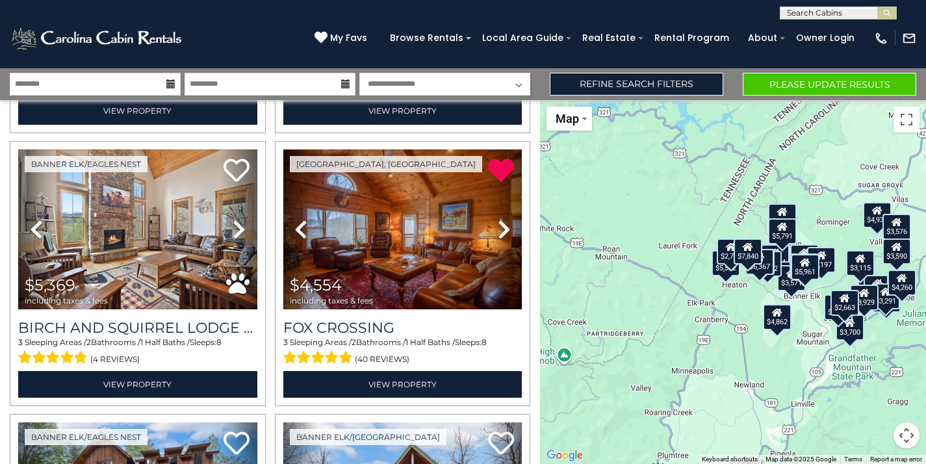
click at [349, 81] on icon at bounding box center [345, 83] width 9 height 9
click at [338, 82] on input "text" at bounding box center [270, 84] width 171 height 23
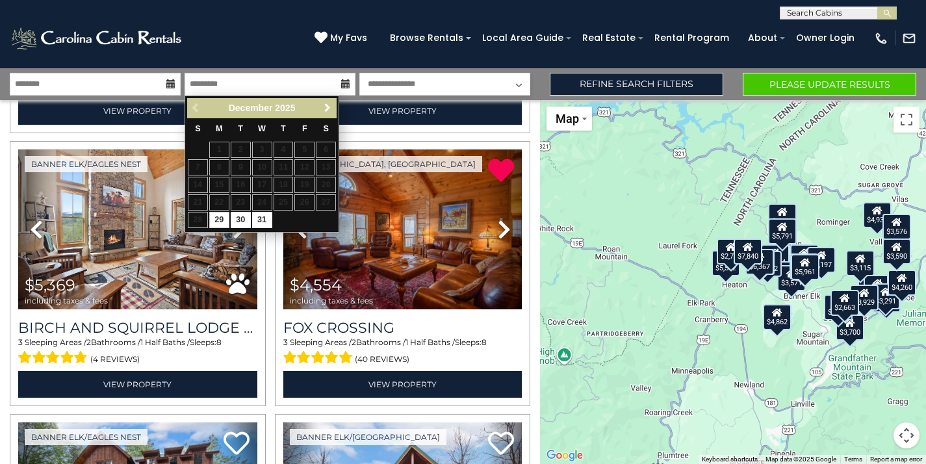
click at [329, 105] on span "Next" at bounding box center [327, 108] width 10 height 10
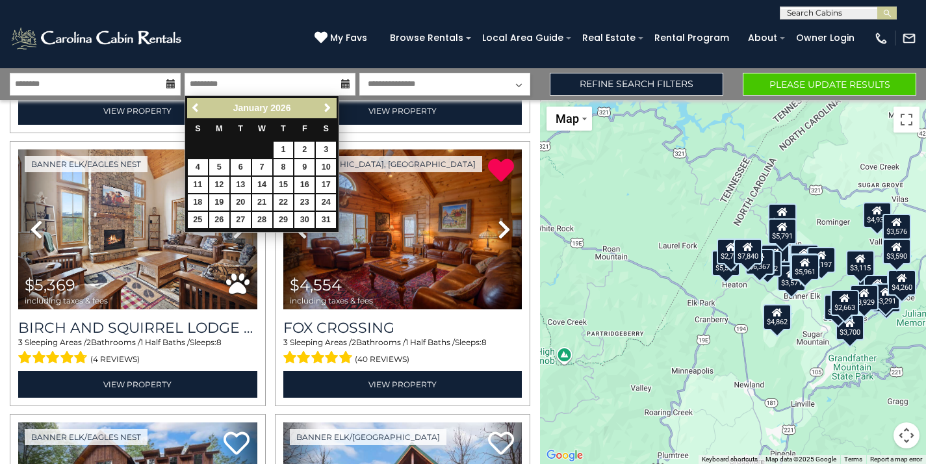
click at [307, 42] on div "(828) 295-6000 My Favs Browse Rentals Local Area Guide Activities & Attractions…" at bounding box center [463, 43] width 926 height 49
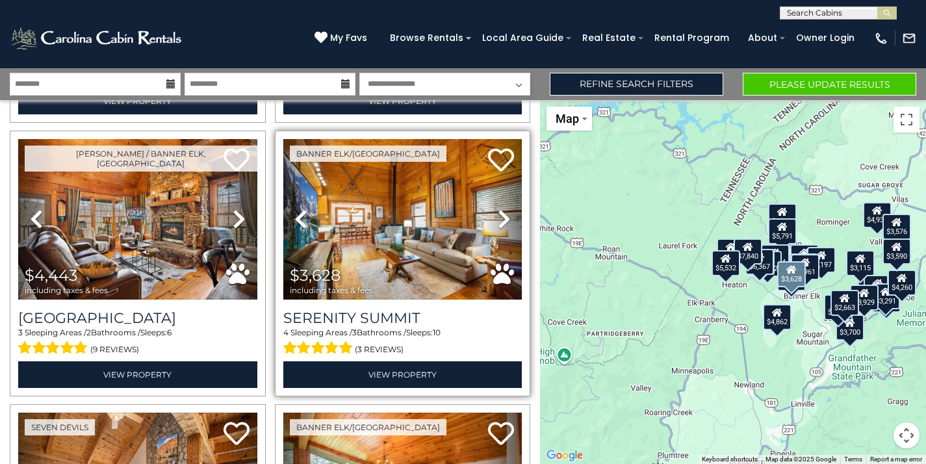
scroll to position [1100, 0]
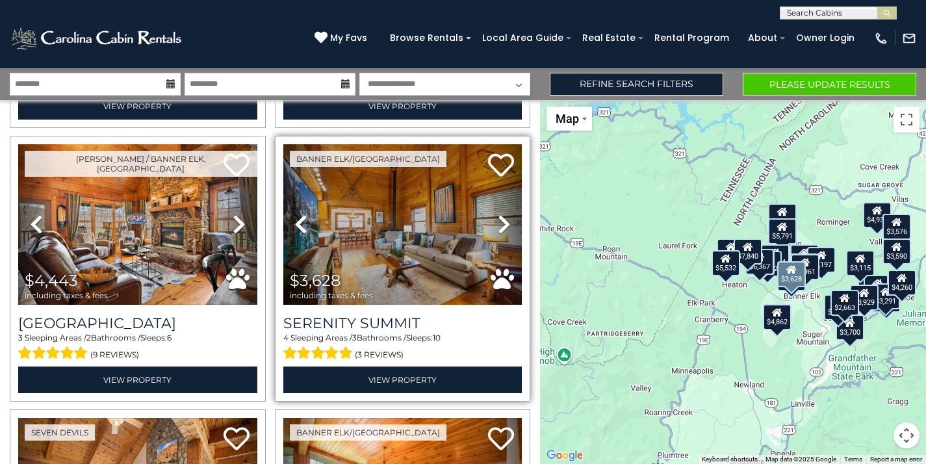
click at [502, 223] on icon at bounding box center [504, 224] width 13 height 21
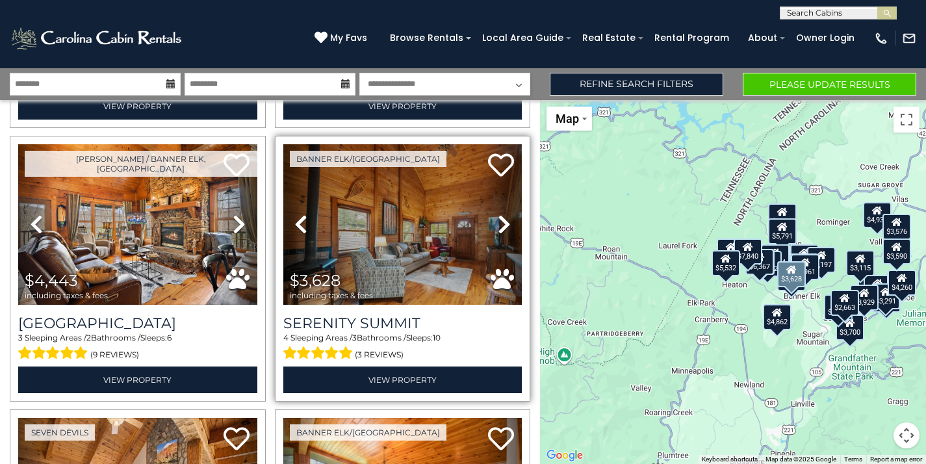
click at [502, 223] on icon at bounding box center [504, 224] width 13 height 21
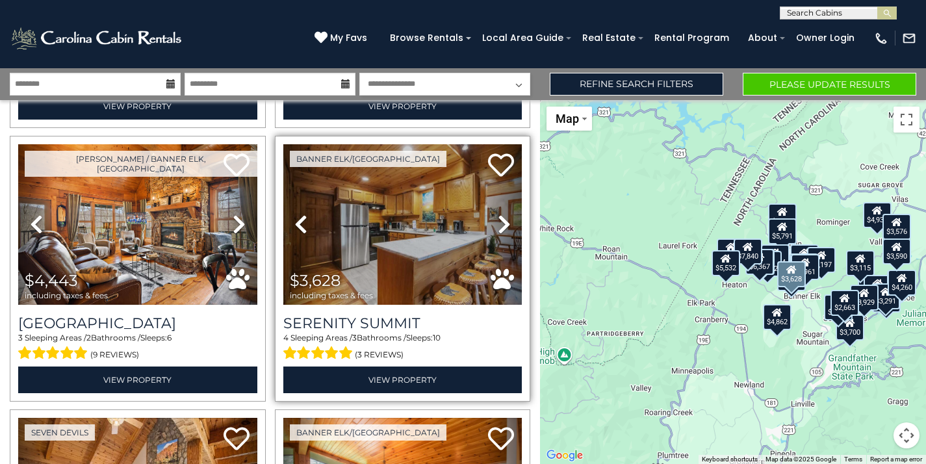
click at [502, 223] on icon at bounding box center [504, 224] width 13 height 21
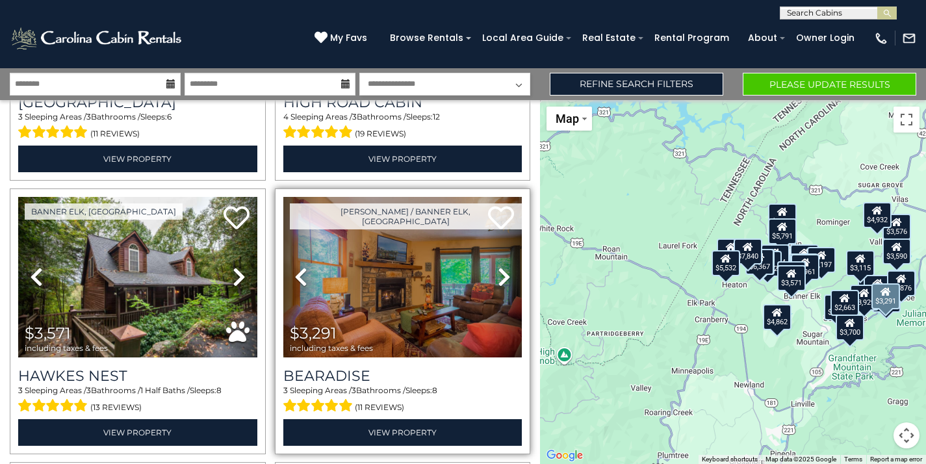
scroll to position [2418, 0]
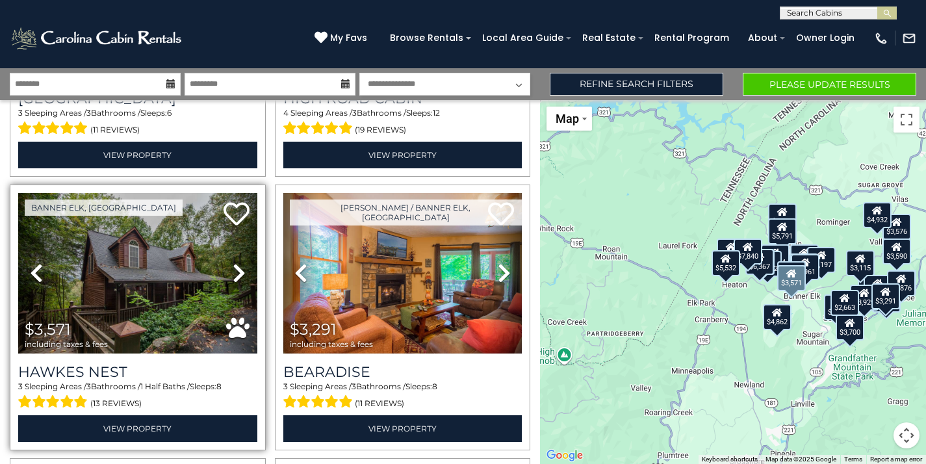
click at [237, 276] on icon at bounding box center [239, 273] width 13 height 21
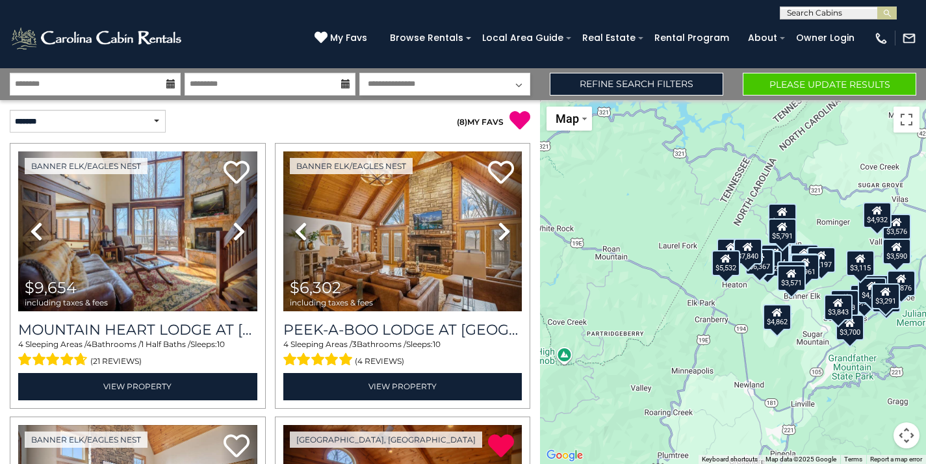
scroll to position [0, 0]
click at [841, 83] on button "Please Update Results" at bounding box center [830, 84] width 174 height 23
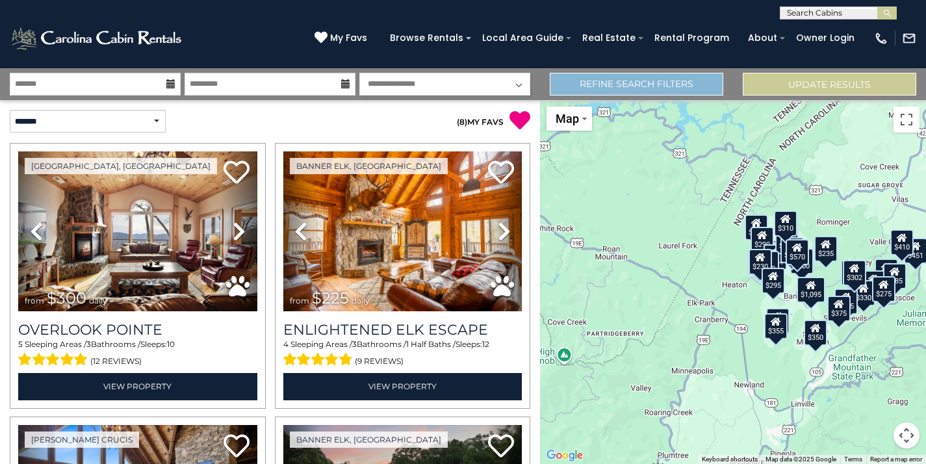
click at [673, 84] on link "Refine Search Filters" at bounding box center [637, 84] width 174 height 23
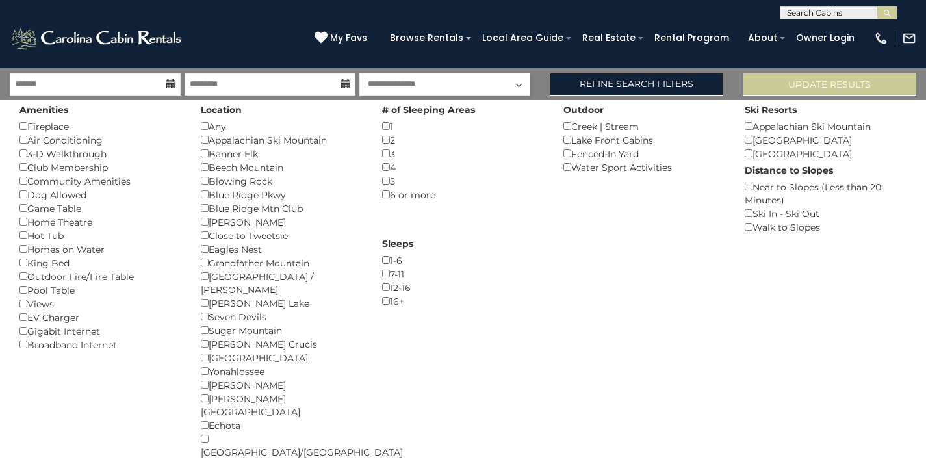
click at [205, 148] on div "Banner Elk ()" at bounding box center [282, 154] width 162 height 14
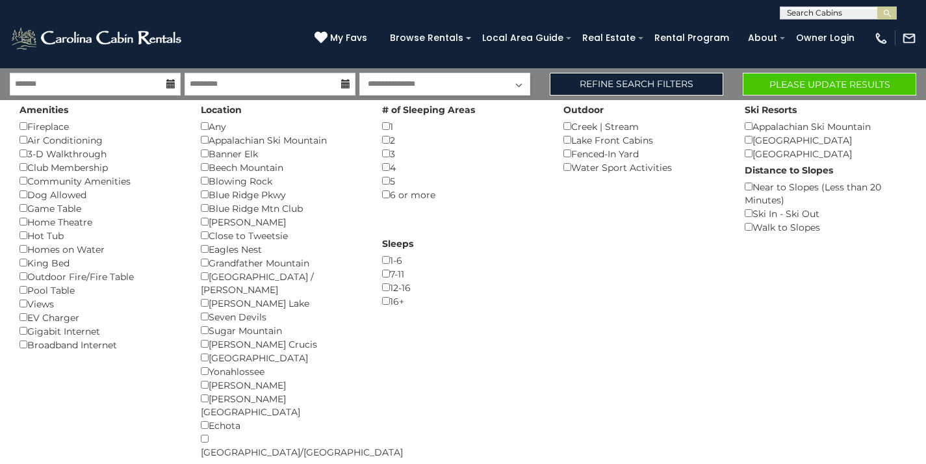
click at [806, 75] on button "Please Update Results" at bounding box center [830, 84] width 174 height 23
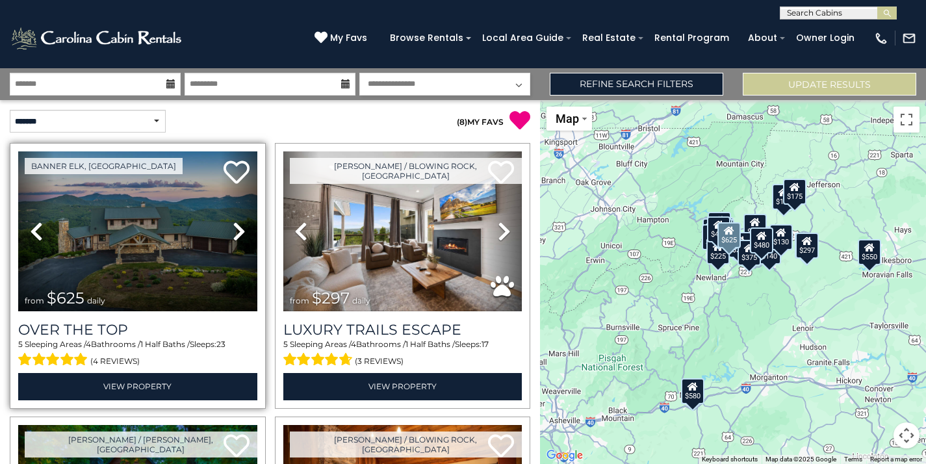
click at [240, 231] on icon at bounding box center [239, 231] width 13 height 21
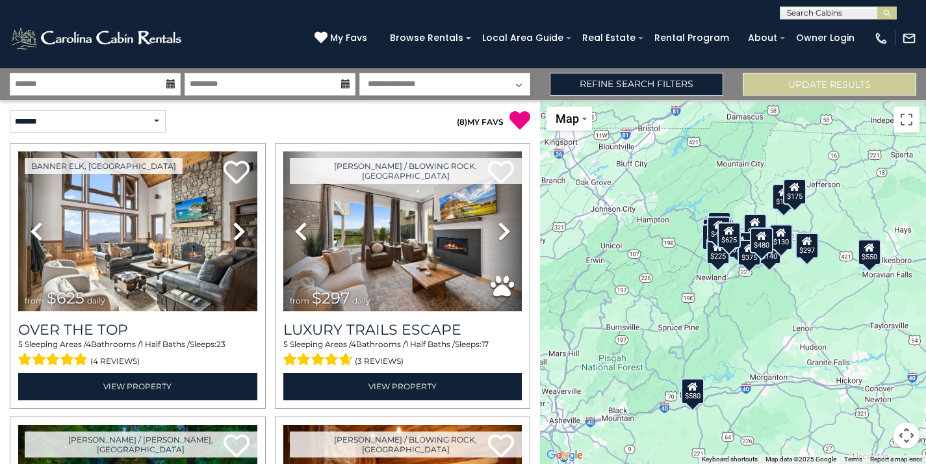
click at [169, 84] on icon at bounding box center [170, 83] width 9 height 9
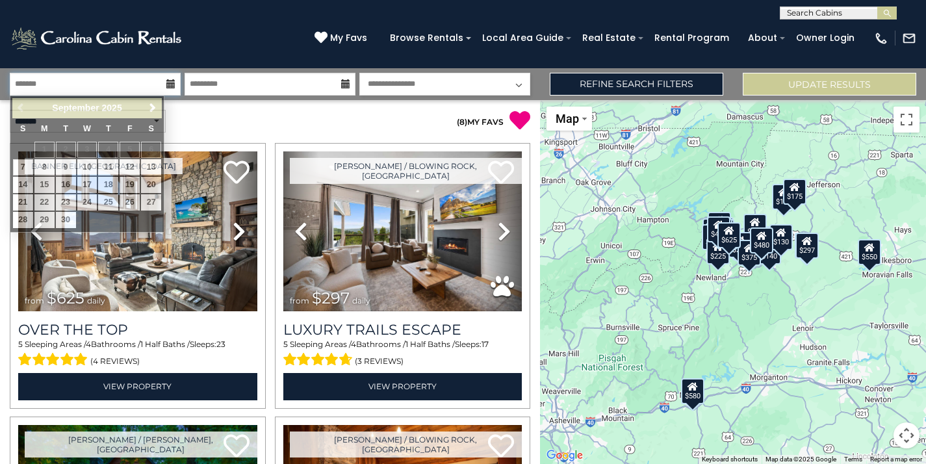
click at [154, 84] on input "text" at bounding box center [95, 84] width 171 height 23
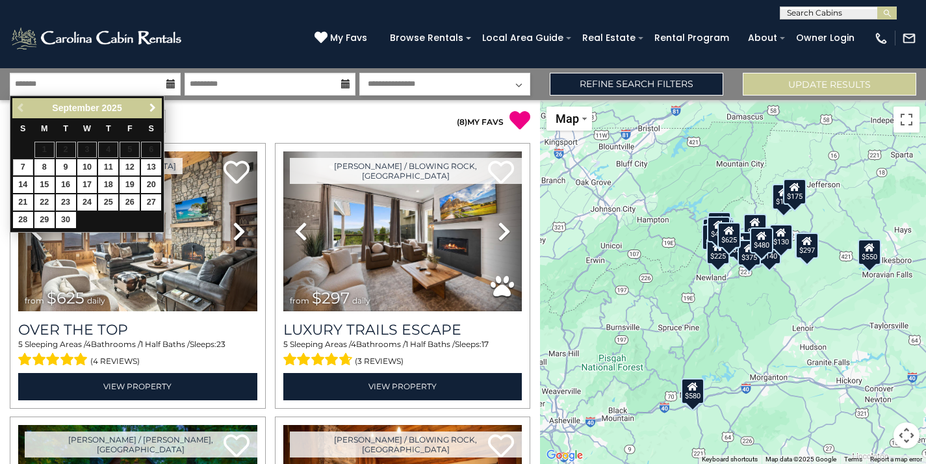
click at [151, 110] on span "Next" at bounding box center [153, 108] width 10 height 10
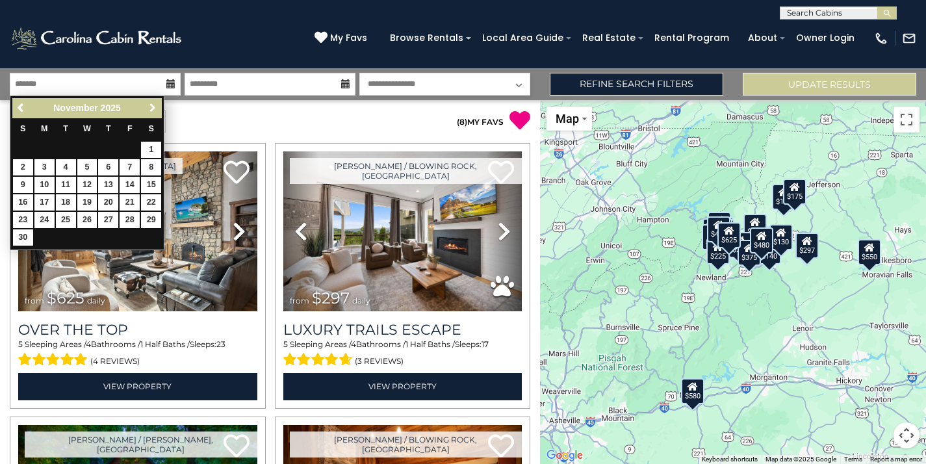
click at [153, 112] on span "Next" at bounding box center [153, 108] width 10 height 10
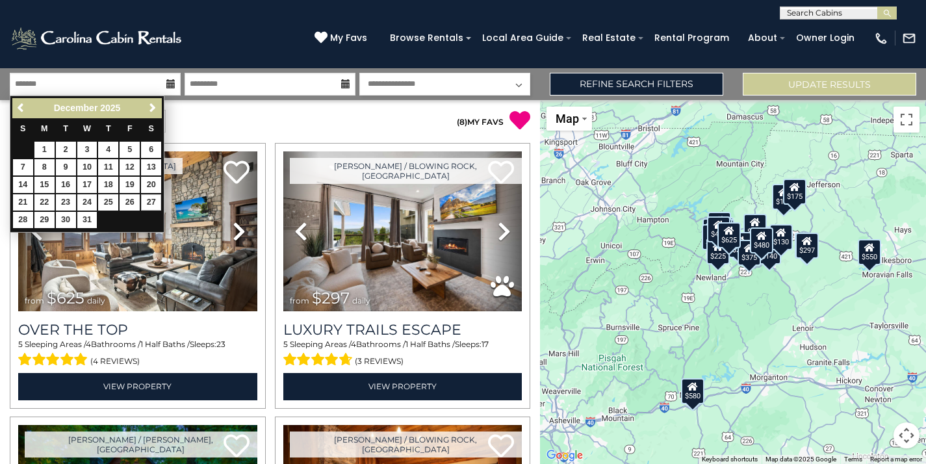
click at [151, 197] on link "27" at bounding box center [151, 202] width 20 height 16
type input "********"
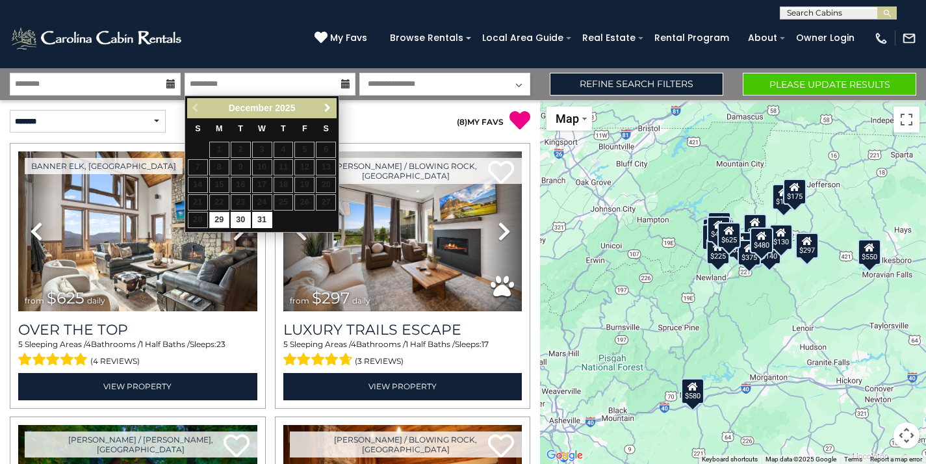
click at [328, 105] on span "Next" at bounding box center [327, 108] width 10 height 10
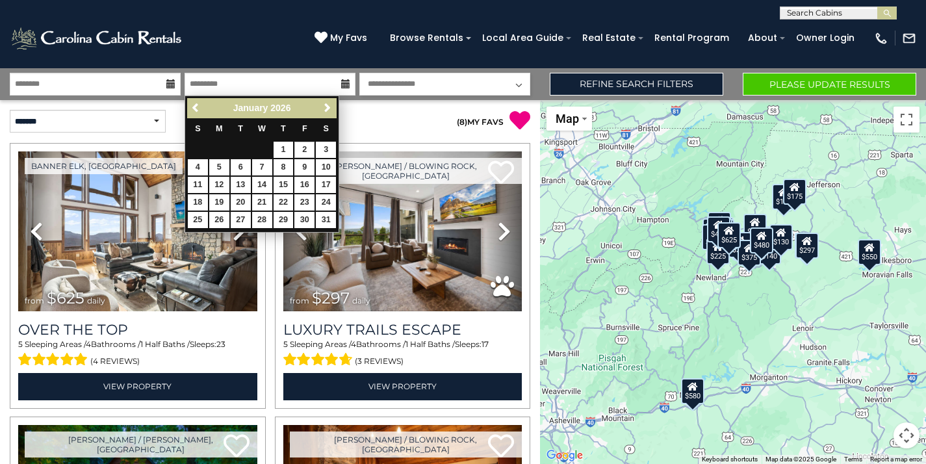
click at [305, 145] on link "2" at bounding box center [304, 150] width 20 height 16
type input "******"
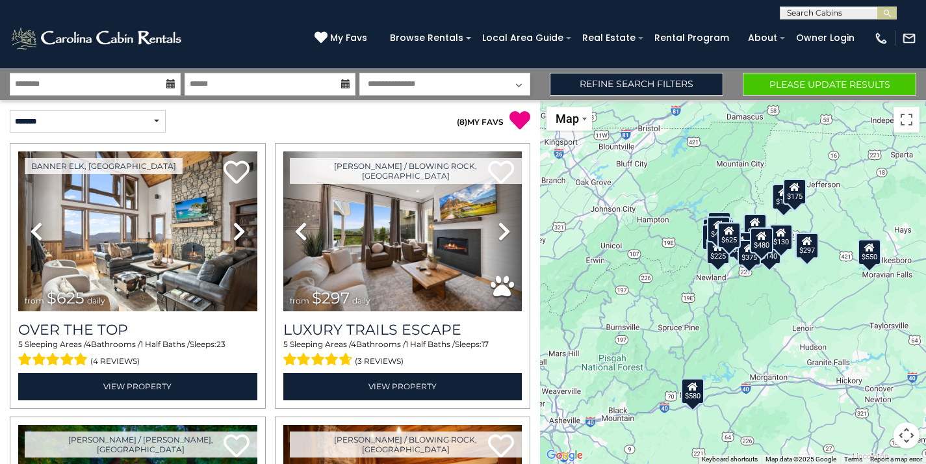
click at [791, 88] on button "Please Update Results" at bounding box center [830, 84] width 174 height 23
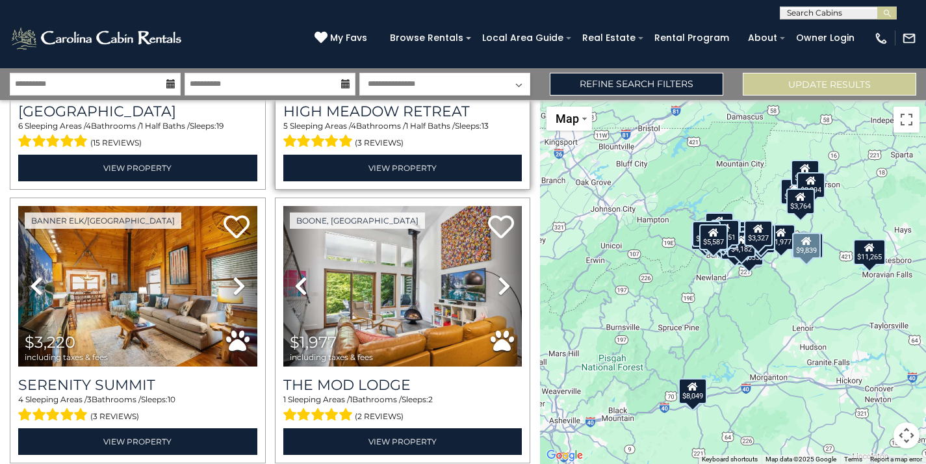
scroll to position [1040, 0]
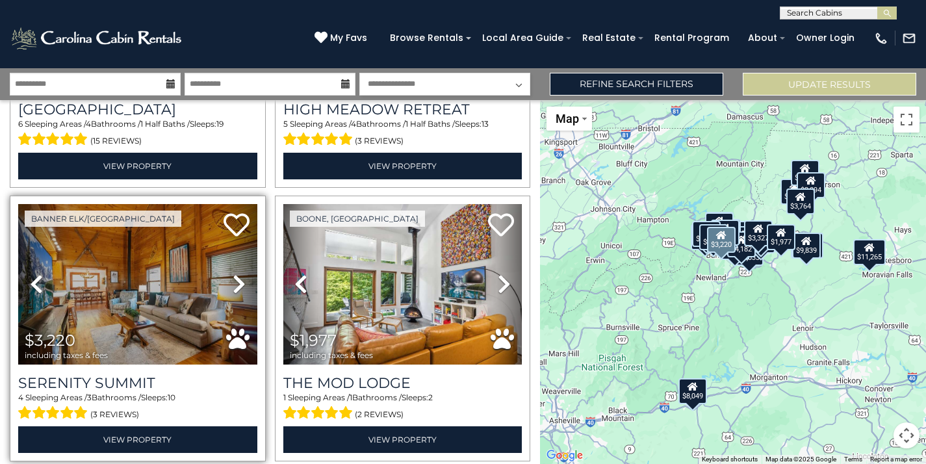
click at [240, 285] on icon at bounding box center [239, 284] width 13 height 21
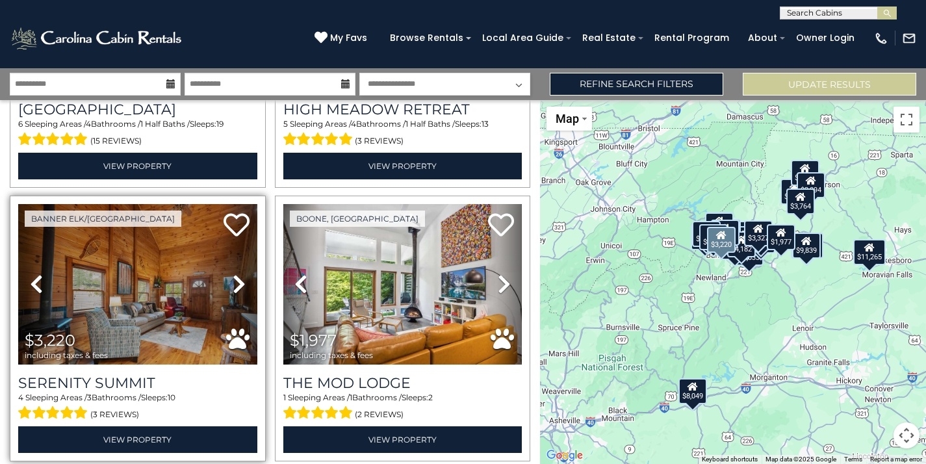
click at [240, 285] on icon at bounding box center [239, 284] width 13 height 21
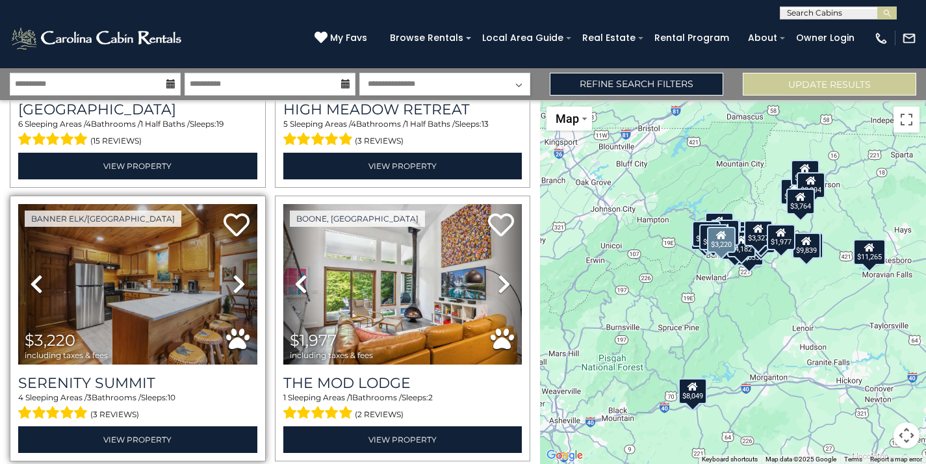
click at [240, 285] on icon at bounding box center [239, 284] width 13 height 21
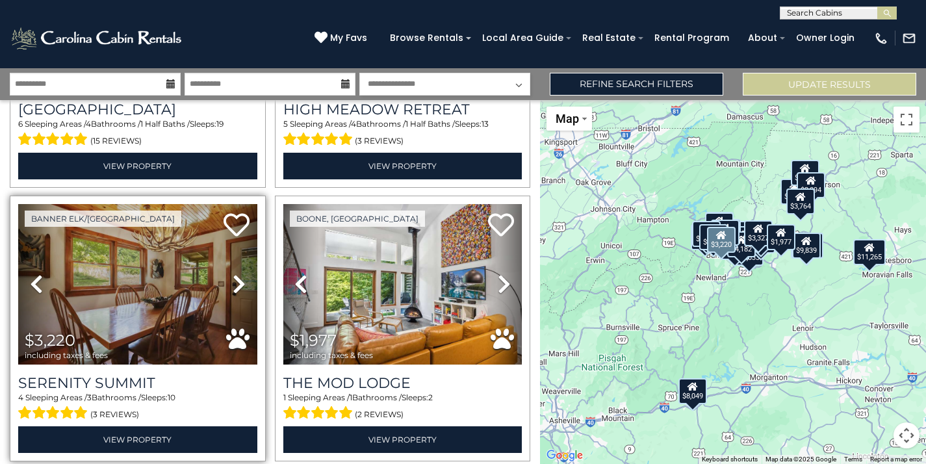
click at [242, 280] on icon at bounding box center [239, 284] width 13 height 21
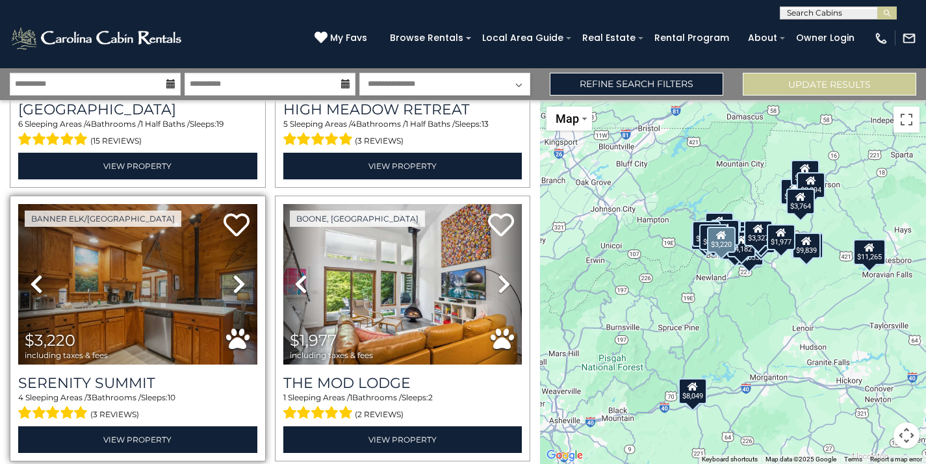
click at [242, 280] on icon at bounding box center [239, 284] width 13 height 21
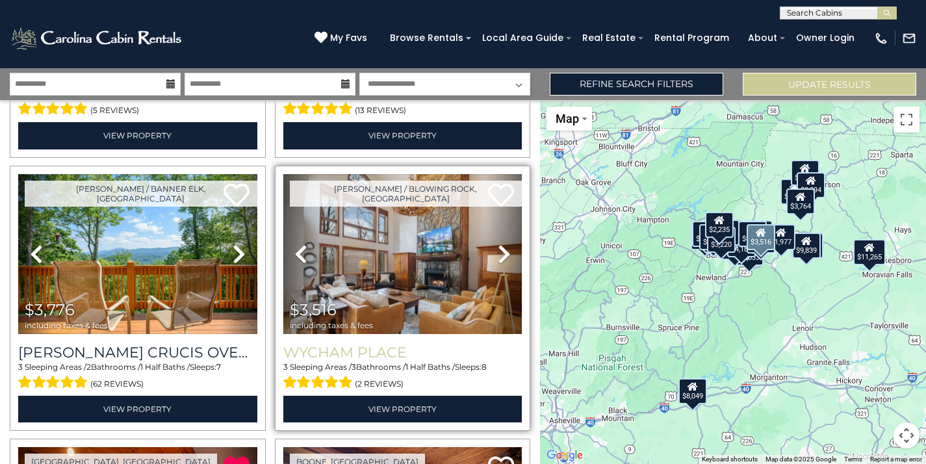
scroll to position [2178, 0]
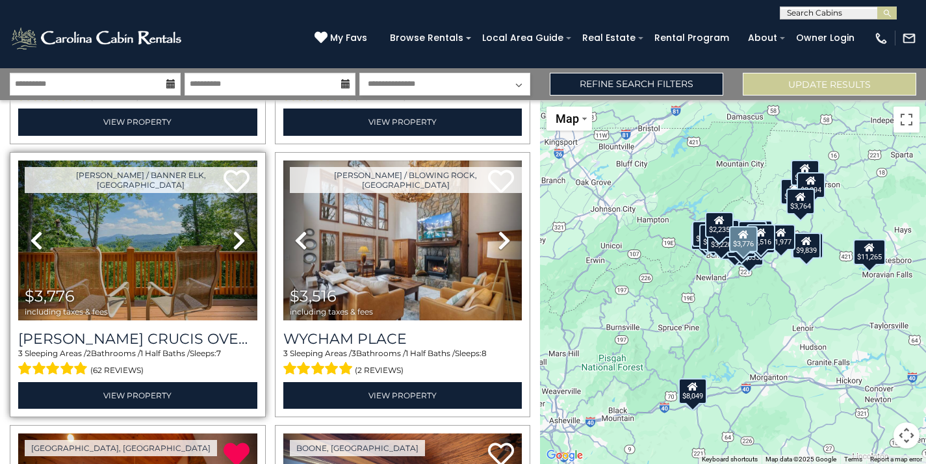
click at [237, 239] on icon at bounding box center [239, 240] width 13 height 21
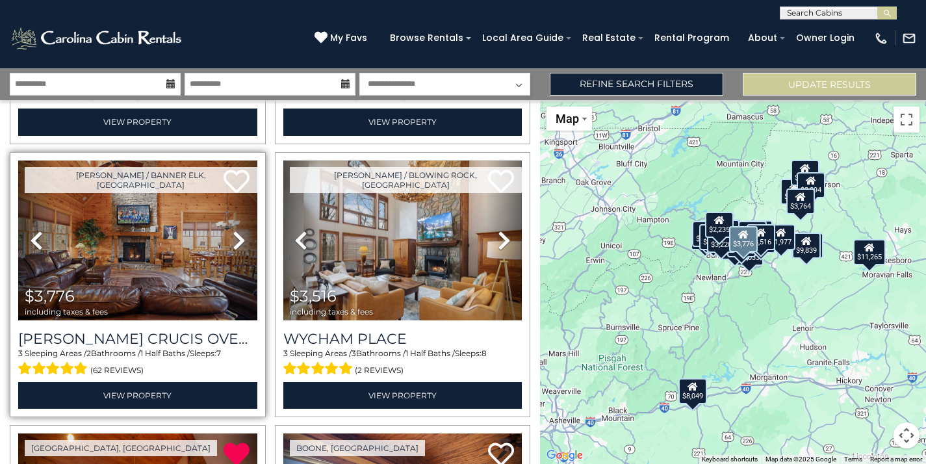
click at [237, 239] on icon at bounding box center [239, 240] width 13 height 21
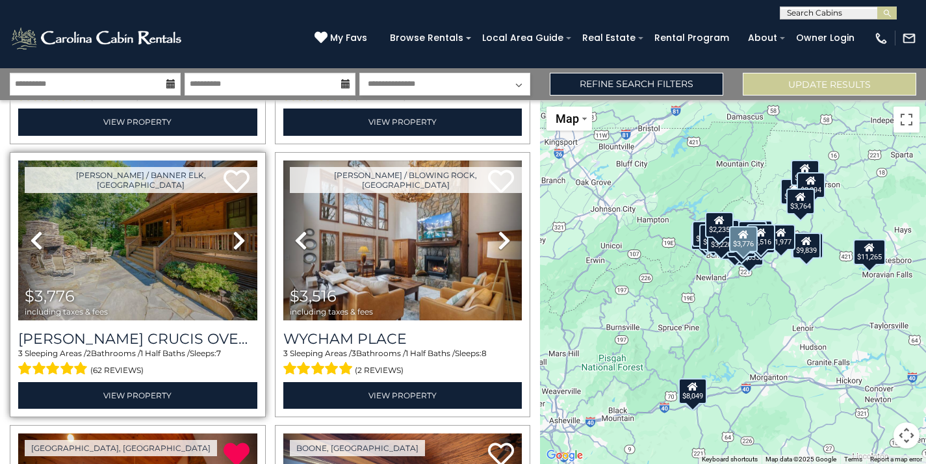
click at [237, 239] on icon at bounding box center [239, 240] width 13 height 21
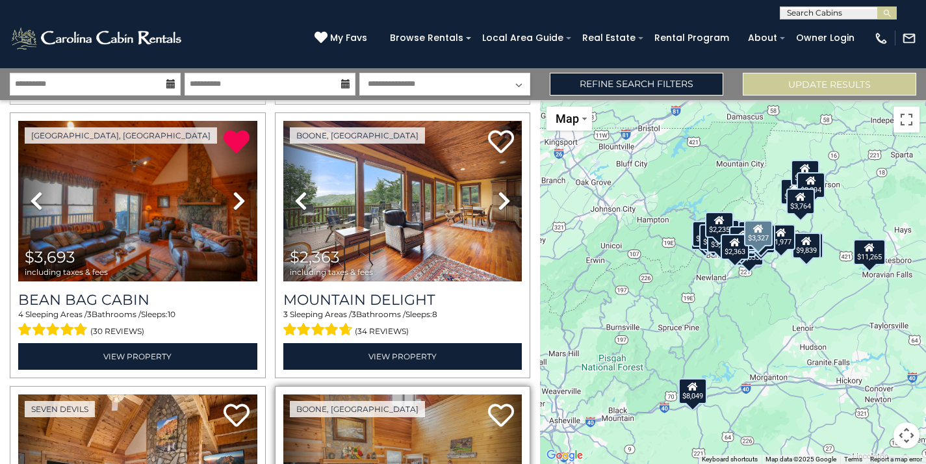
scroll to position [2483, 0]
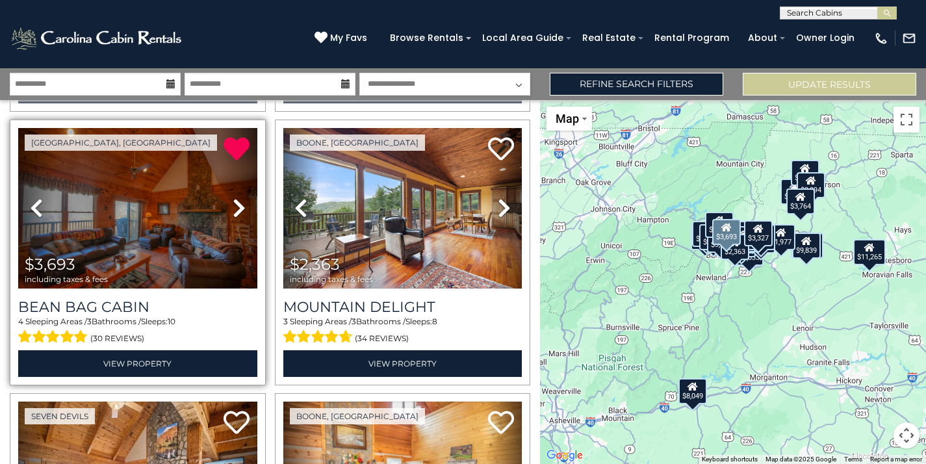
click at [185, 216] on img at bounding box center [137, 208] width 239 height 160
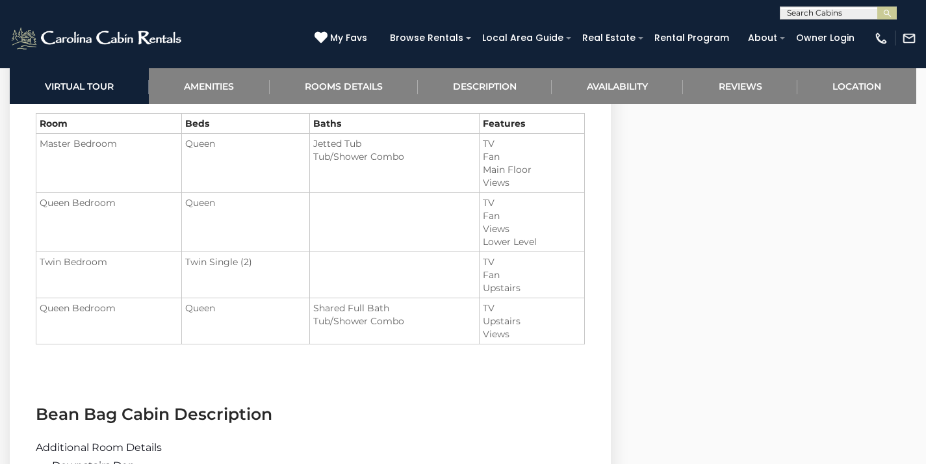
scroll to position [1460, 0]
